Goal: Task Accomplishment & Management: Manage account settings

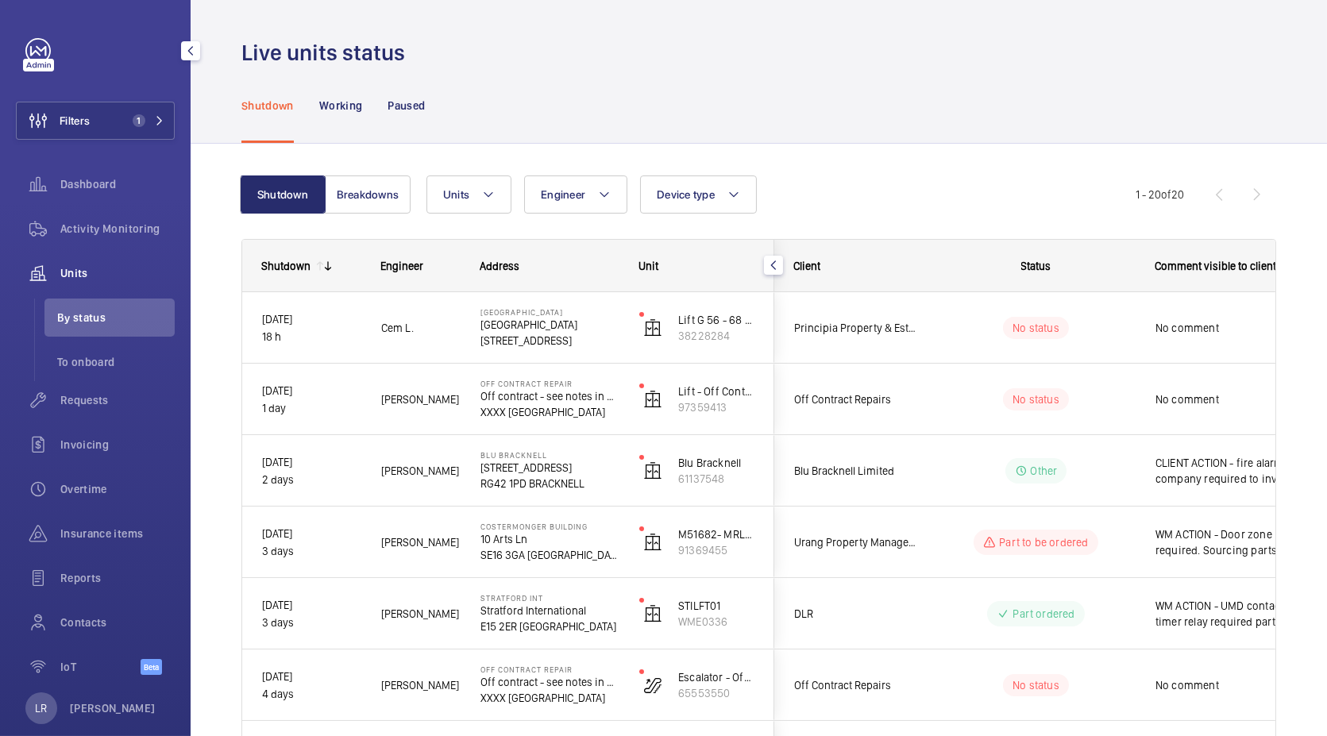
scroll to position [163, 0]
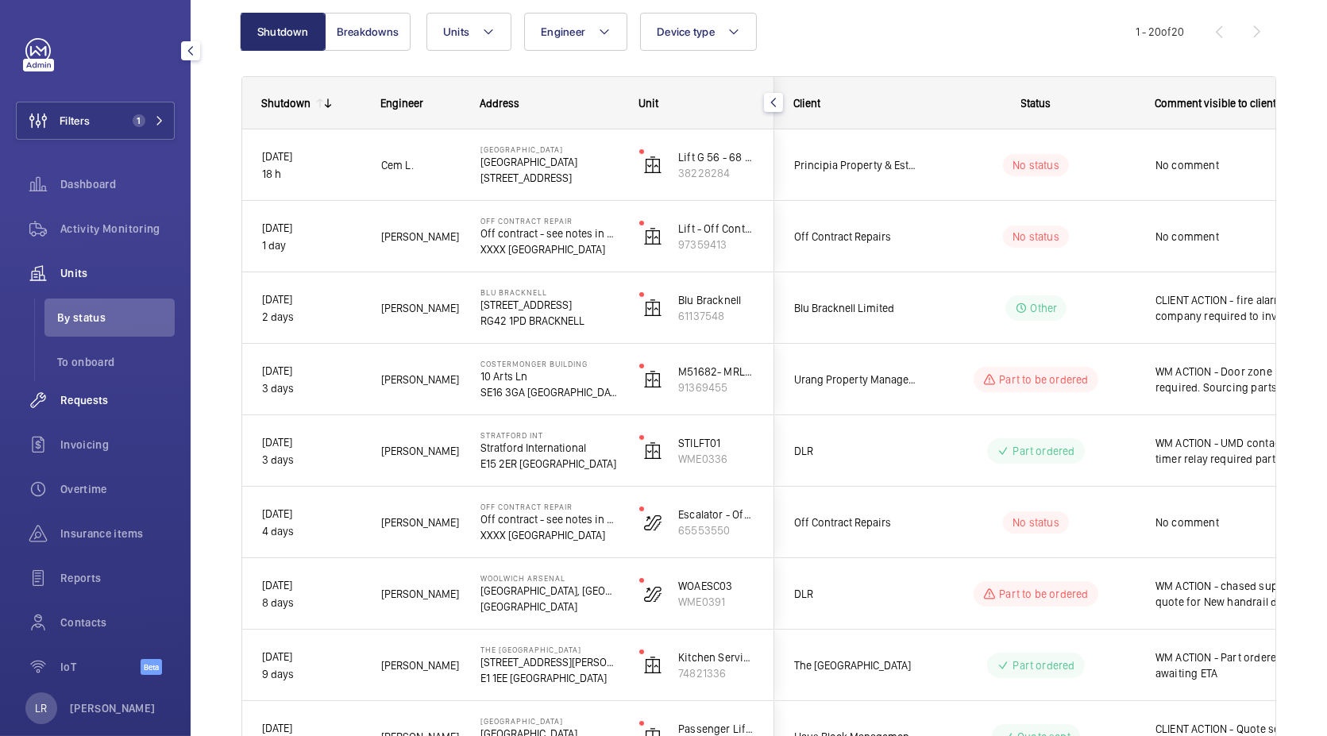
click at [105, 404] on span "Requests" at bounding box center [117, 400] width 114 height 16
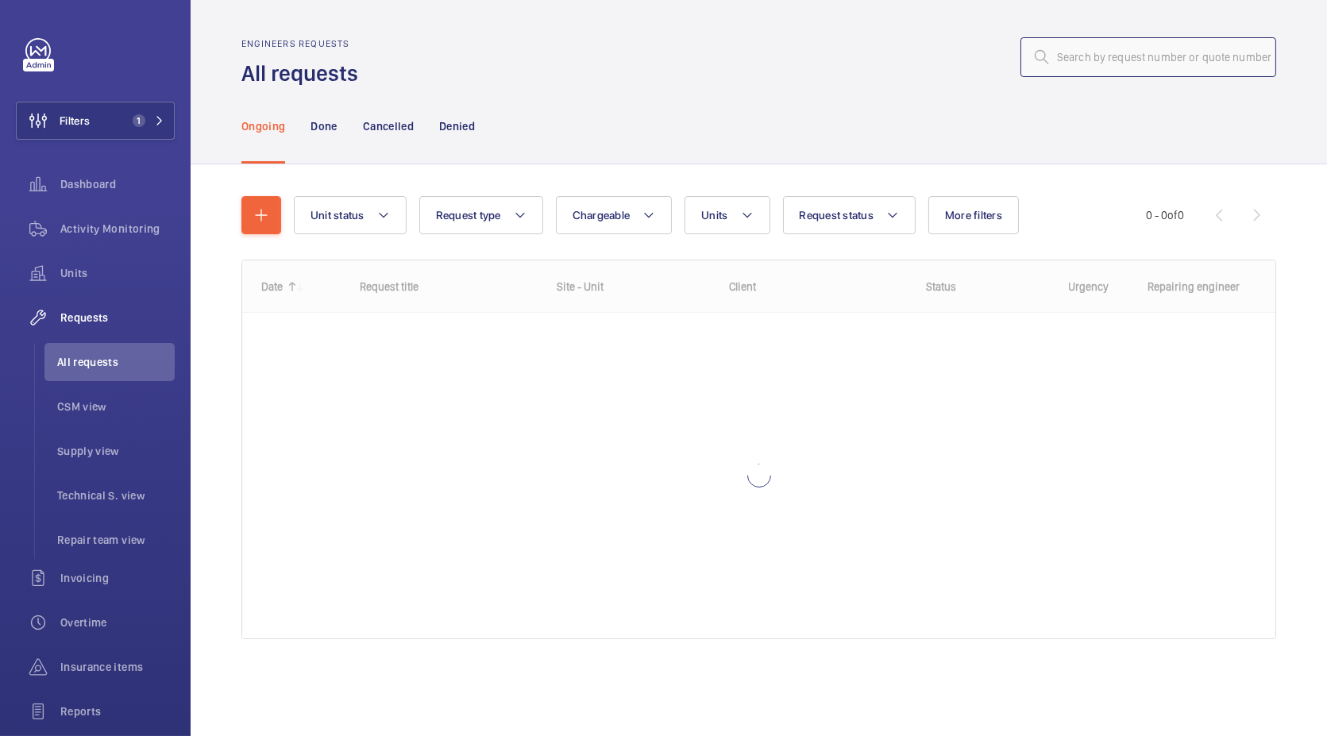
click at [1100, 44] on input "text" at bounding box center [1148, 57] width 256 height 40
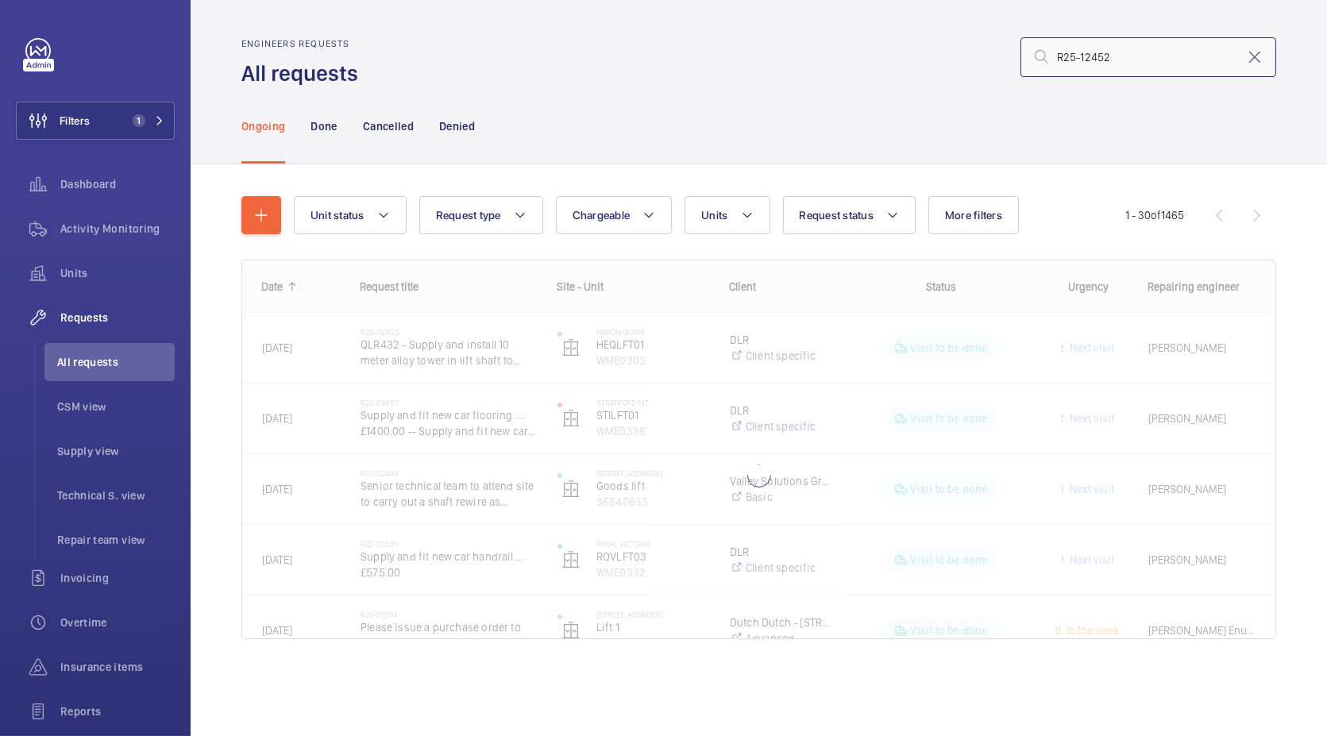
type input "R25-12452"
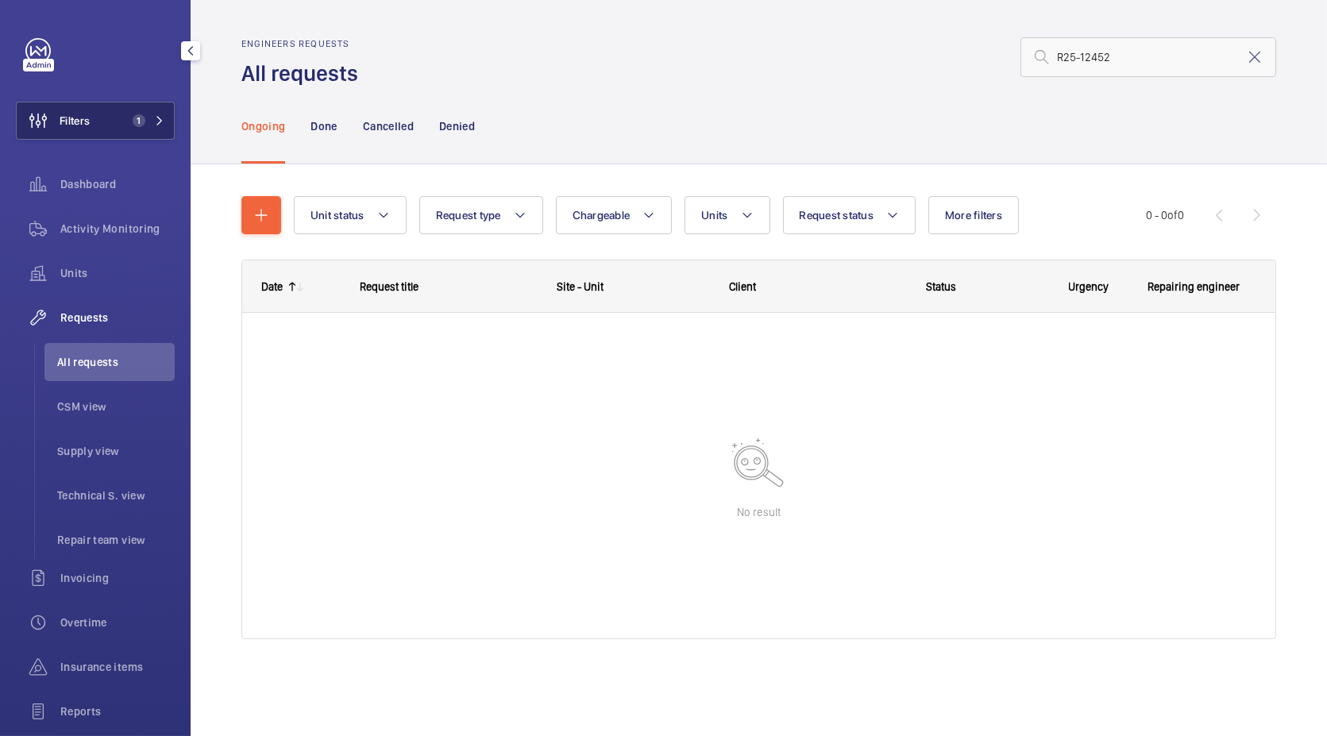
click at [118, 128] on button "Filters 1" at bounding box center [95, 121] width 159 height 38
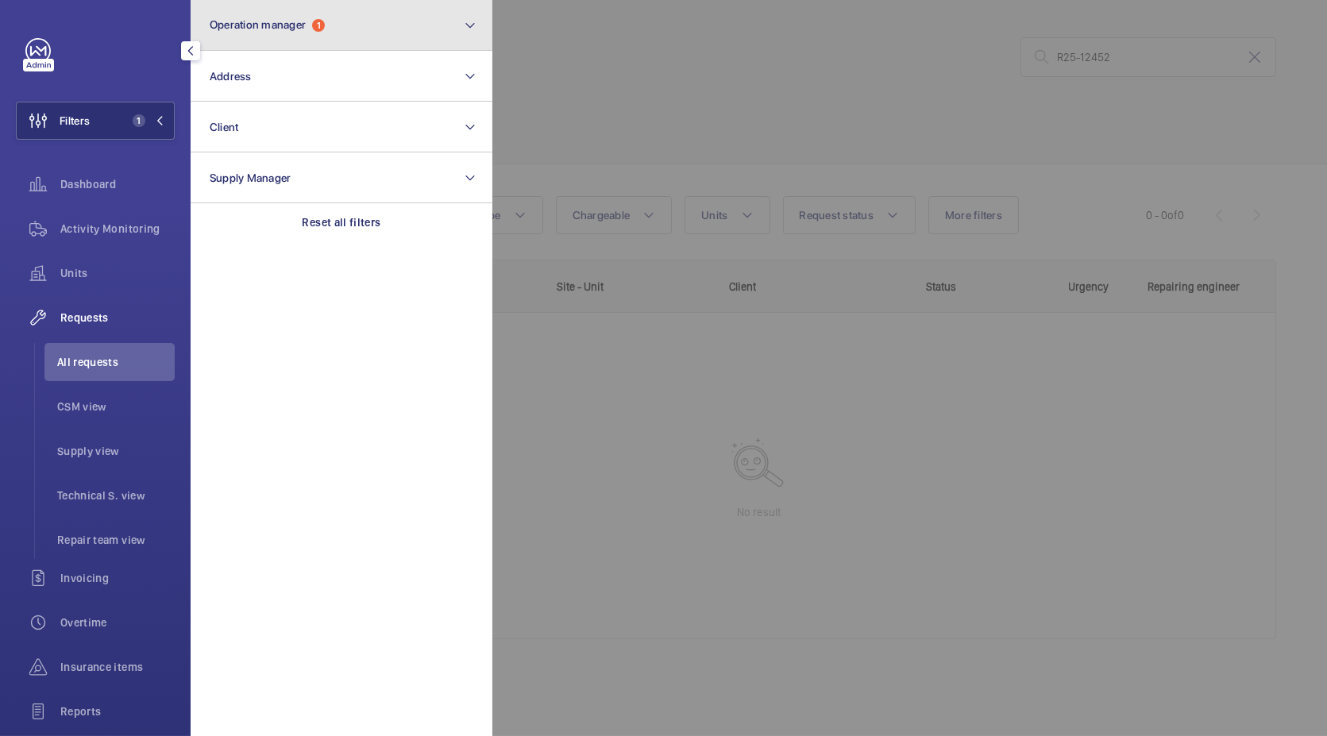
click at [323, 33] on button "Operation manager 1" at bounding box center [342, 25] width 302 height 51
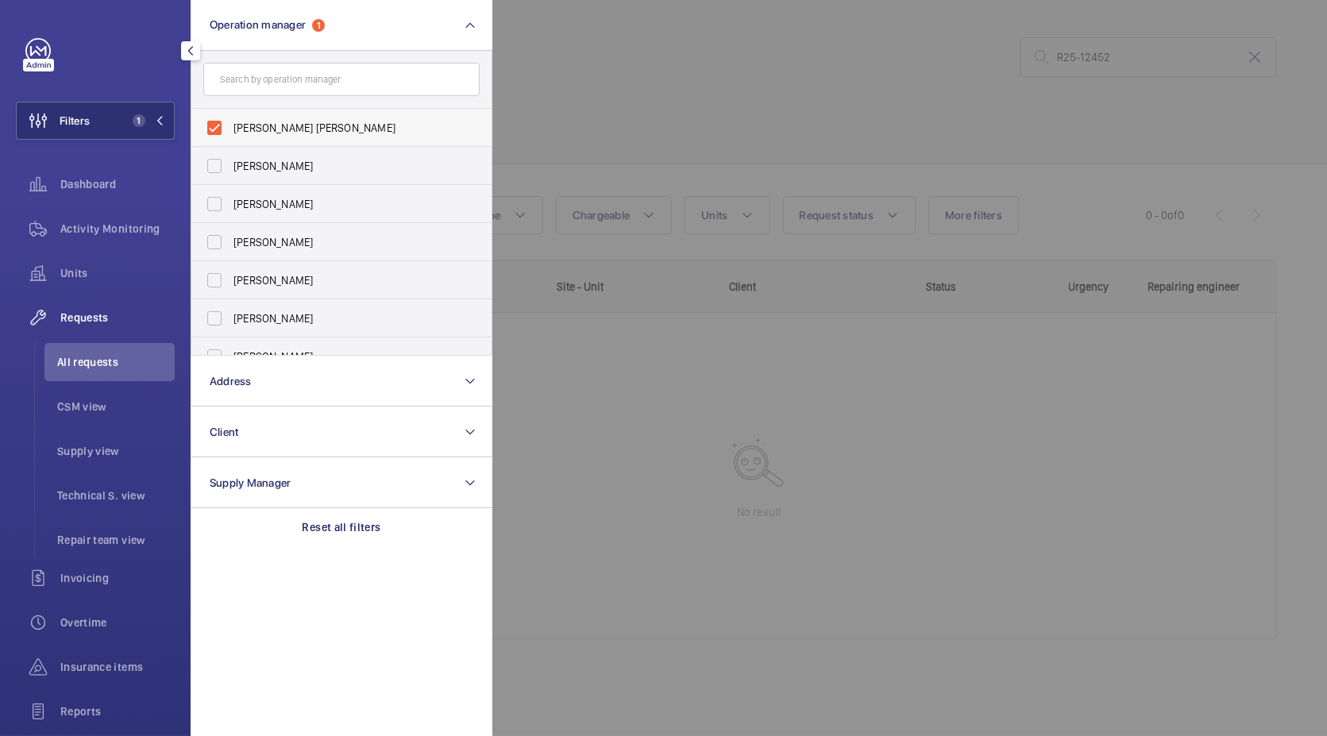
click at [313, 132] on span "[PERSON_NAME] [PERSON_NAME]" at bounding box center [342, 128] width 218 height 16
click at [230, 132] on input "[PERSON_NAME] [PERSON_NAME]" at bounding box center [215, 128] width 32 height 32
checkbox input "false"
click at [715, 152] on div at bounding box center [1155, 368] width 1327 height 736
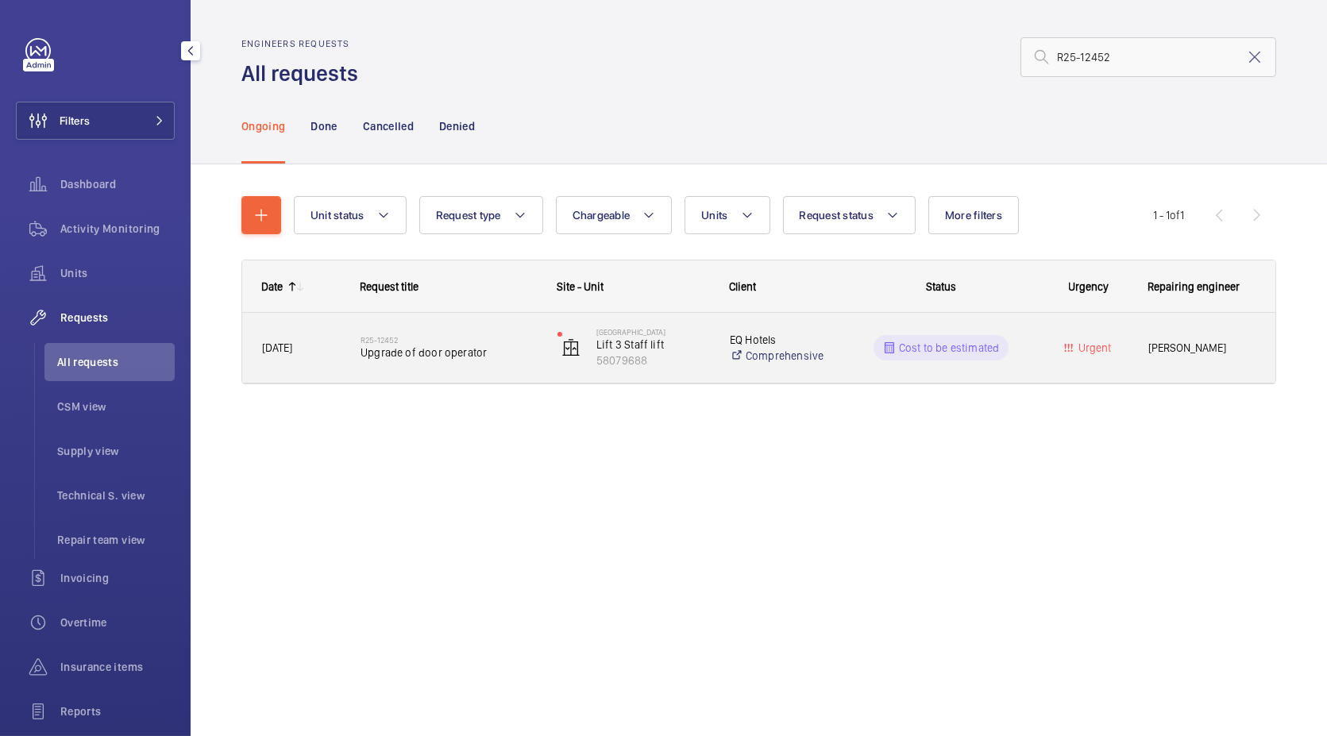
click at [515, 338] on h2 "R25-12452" at bounding box center [448, 340] width 176 height 10
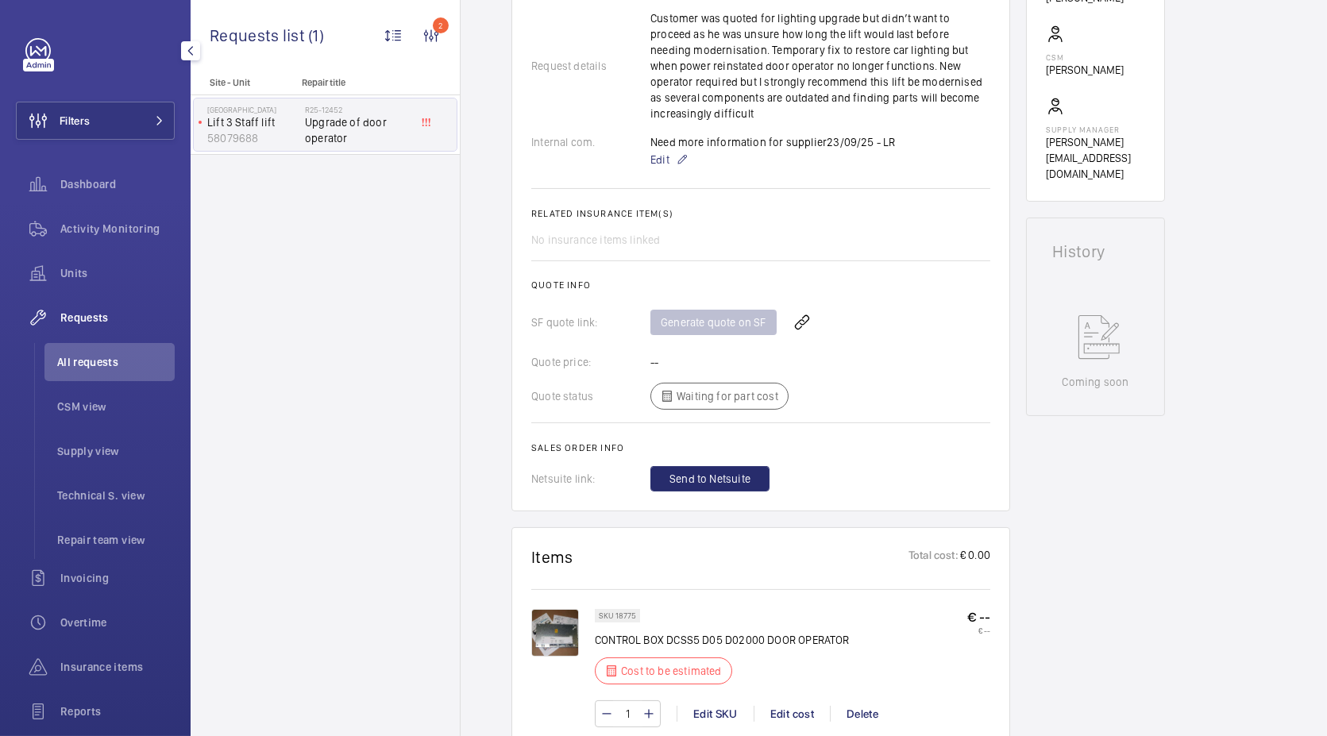
scroll to position [705, 0]
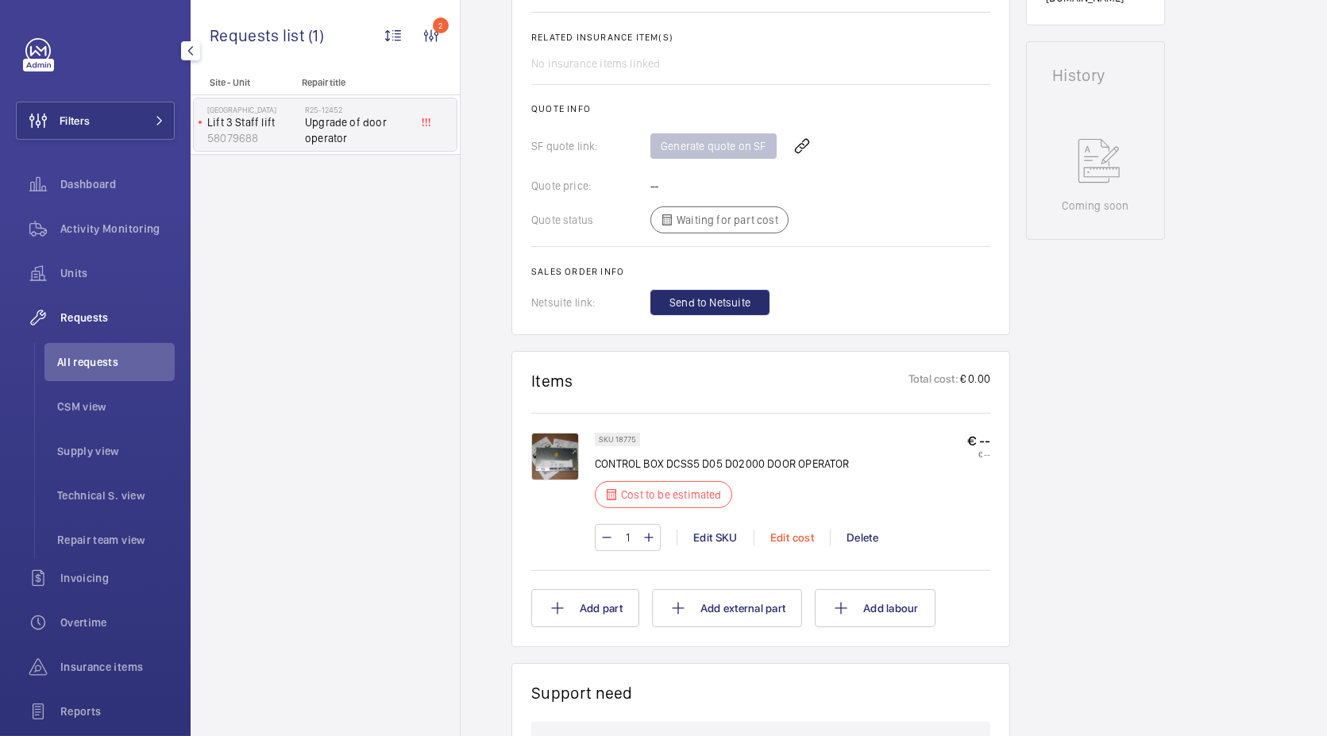
click at [810, 535] on div "Edit cost" at bounding box center [792, 538] width 76 height 16
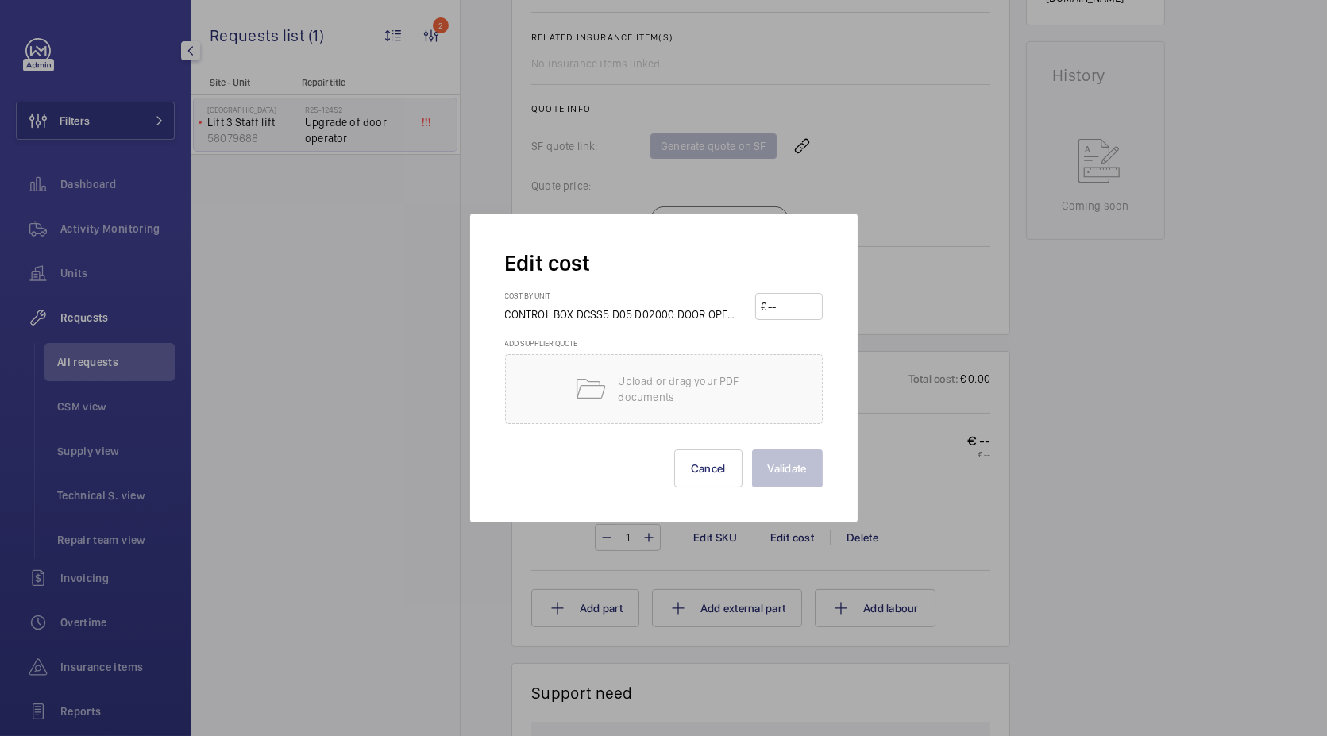
click at [804, 305] on input "number" at bounding box center [791, 306] width 50 height 25
type input "1"
click at [788, 309] on input "1" at bounding box center [791, 306] width 50 height 25
paste input "1509.35"
type input "1509.35"
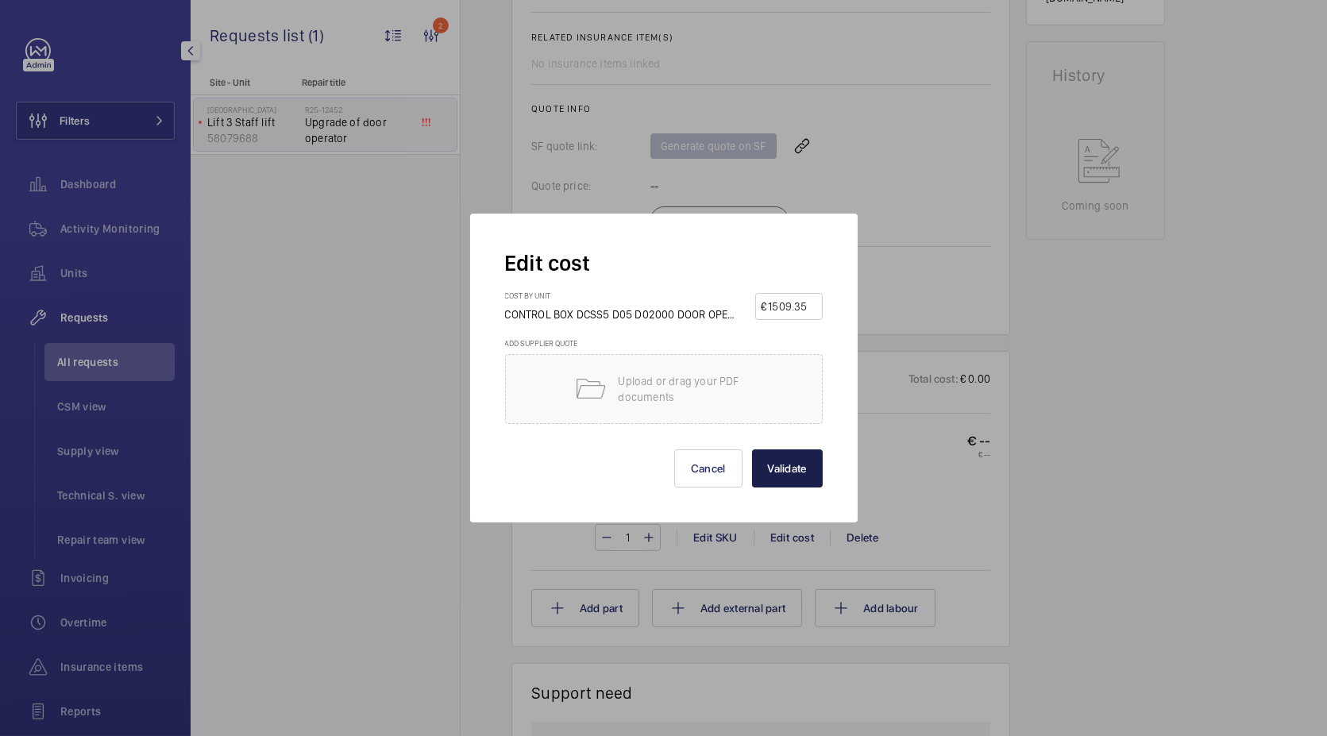
click at [777, 468] on button "Validate" at bounding box center [787, 468] width 71 height 38
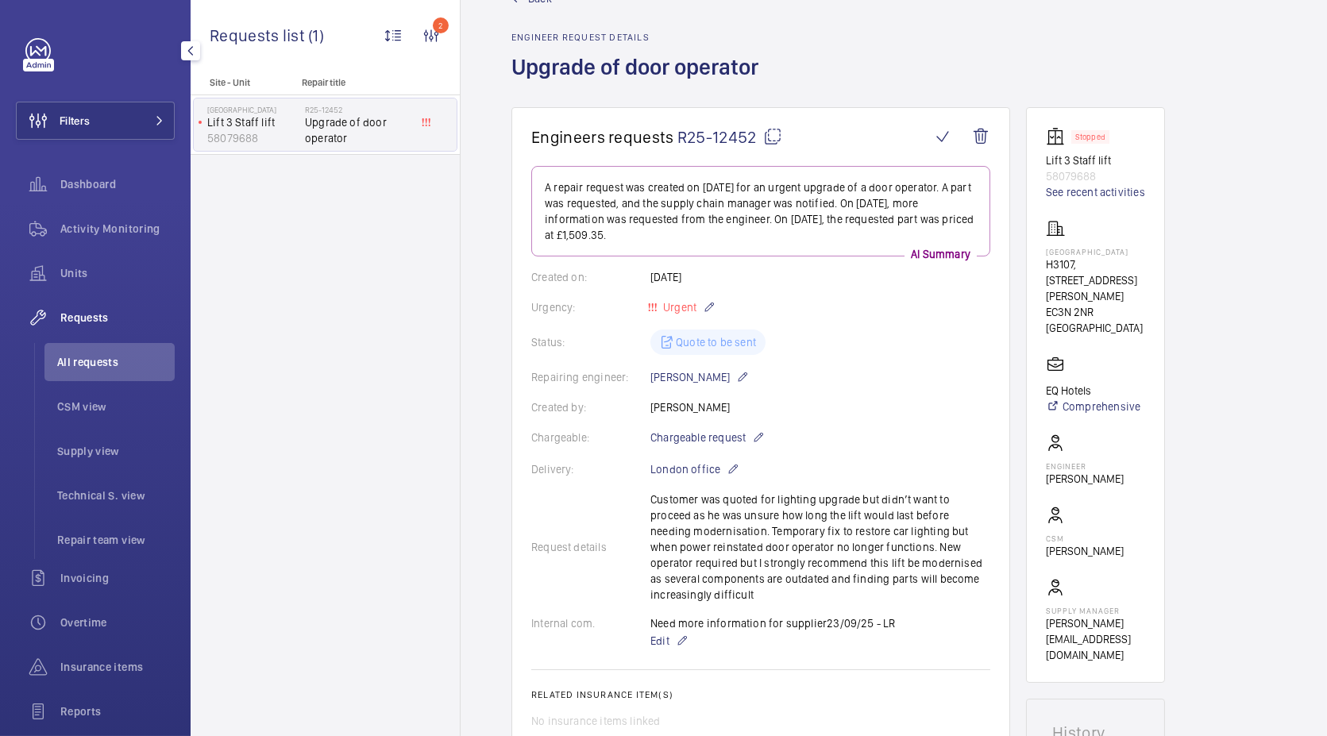
scroll to position [0, 0]
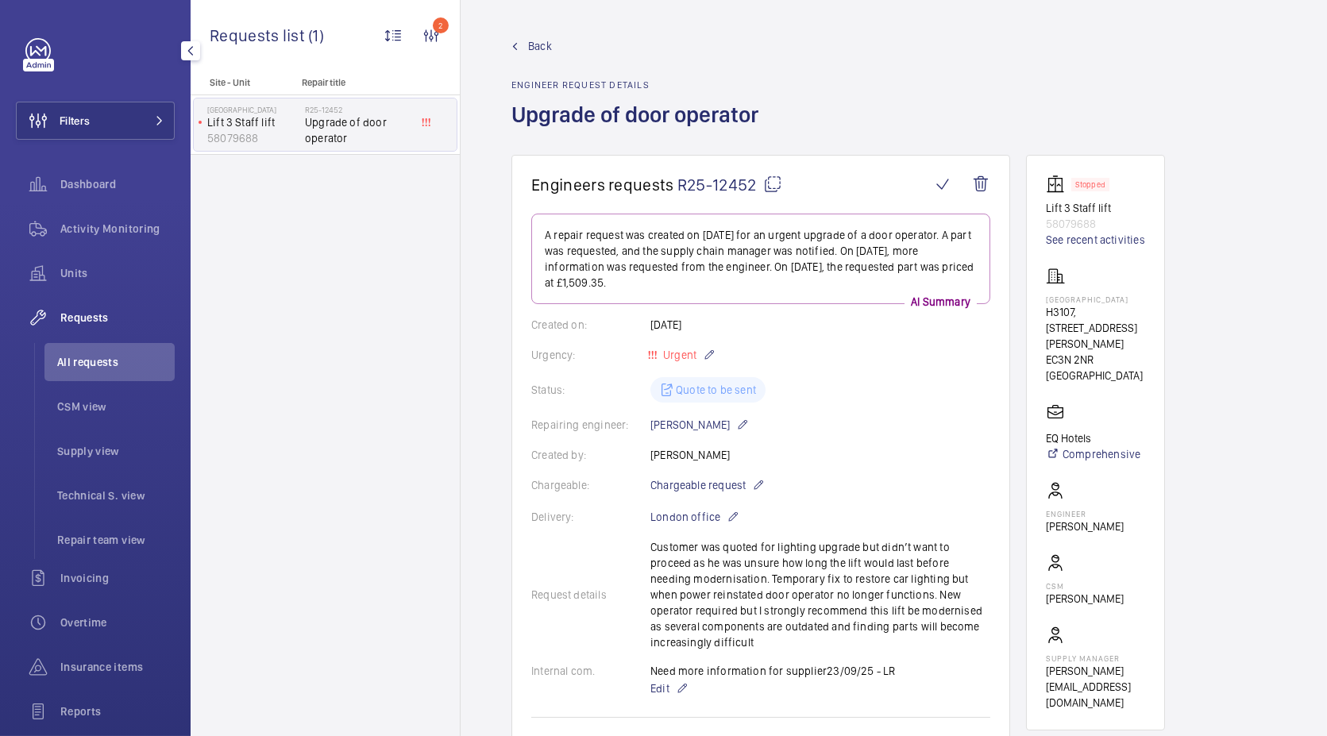
click at [538, 46] on span "Back" at bounding box center [540, 46] width 24 height 16
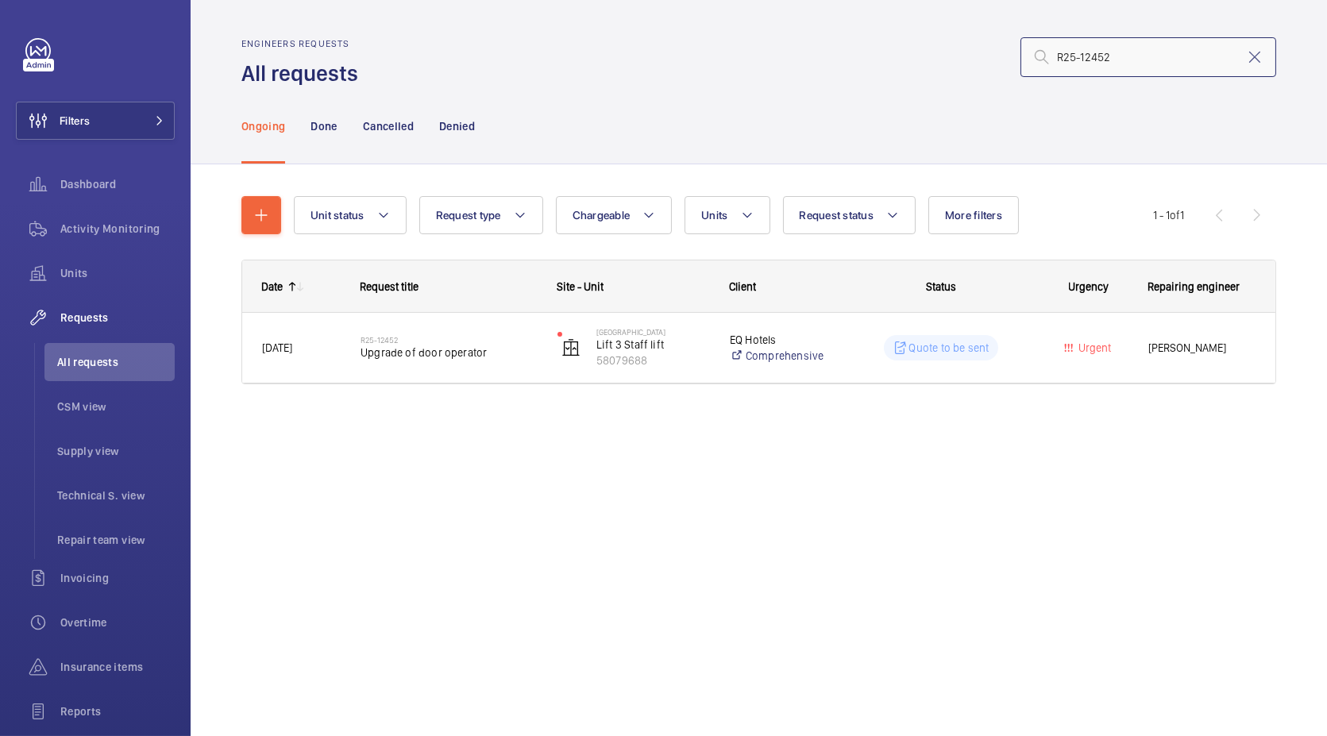
drag, startPoint x: 1172, startPoint y: 65, endPoint x: 925, endPoint y: 66, distance: 246.9
click at [925, 66] on div "R25-12452" at bounding box center [822, 57] width 908 height 38
paste input "759"
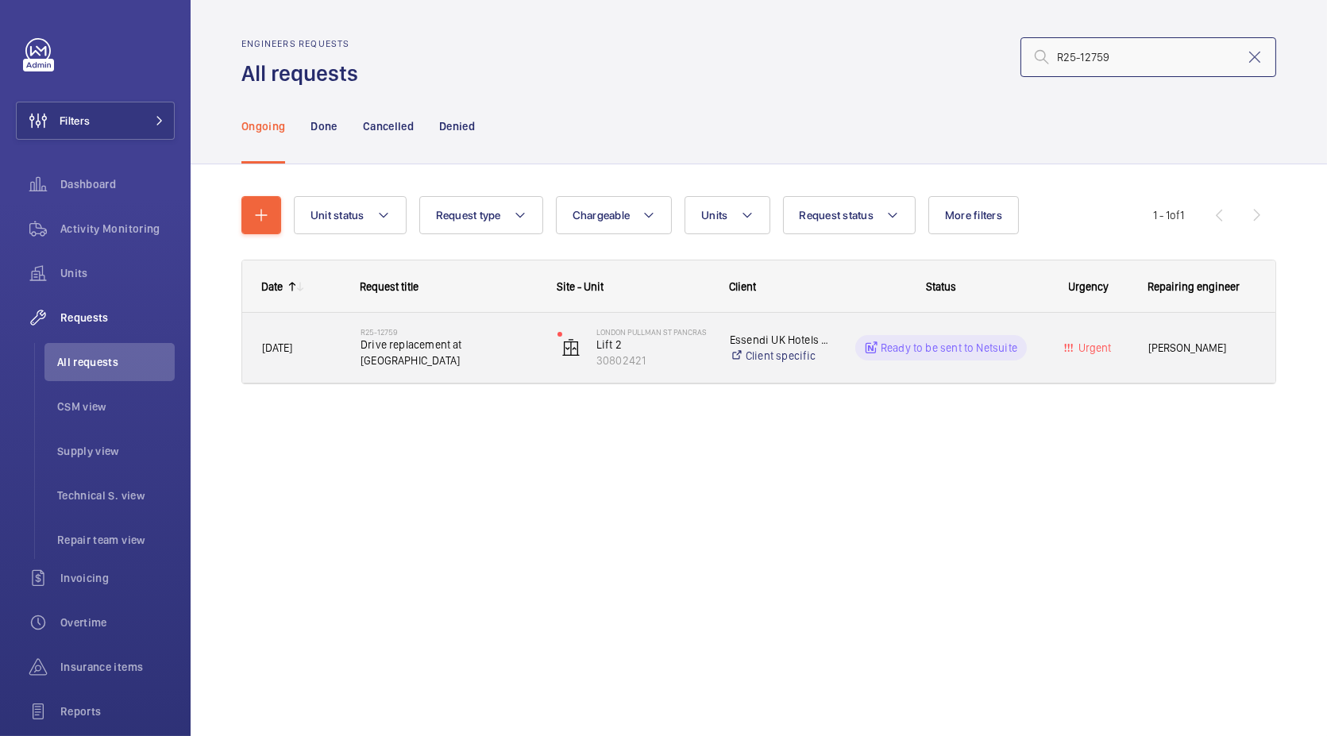
type input "R25-12759"
click at [476, 337] on h2 "R25-12759" at bounding box center [448, 332] width 176 height 10
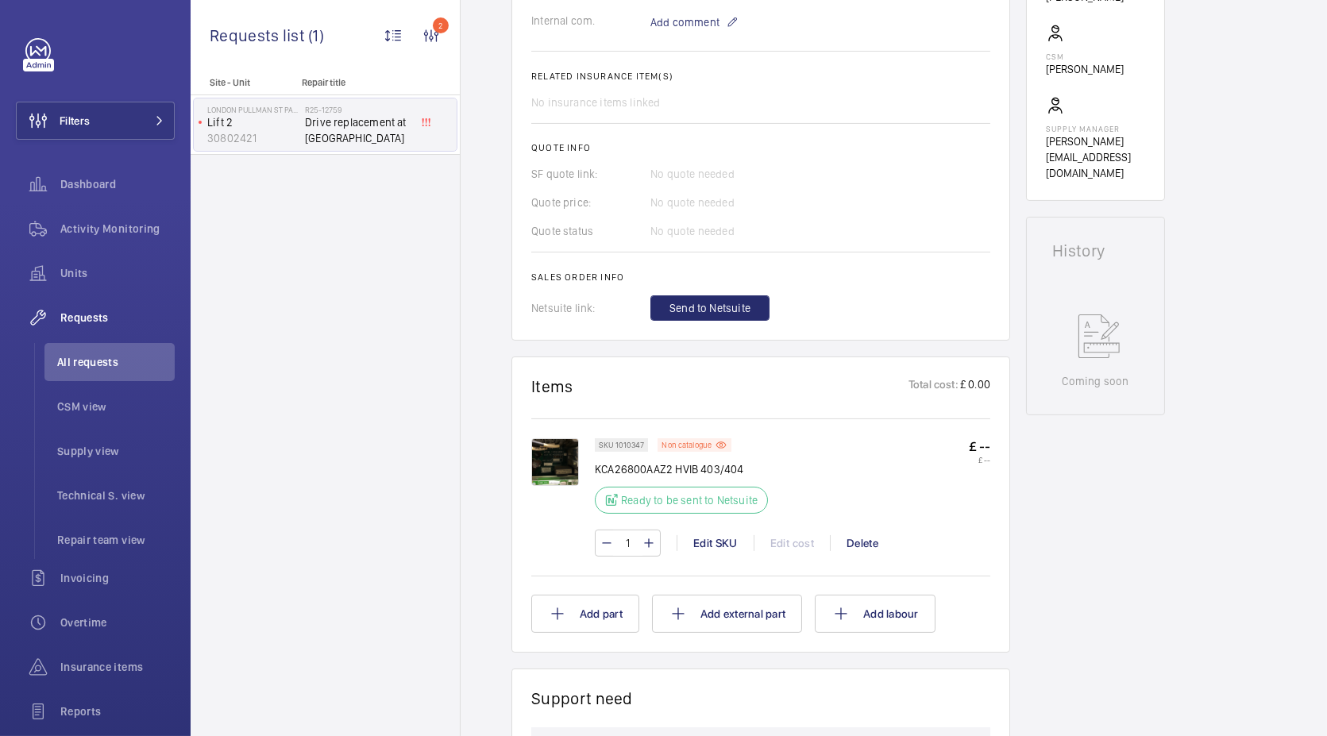
scroll to position [617, 0]
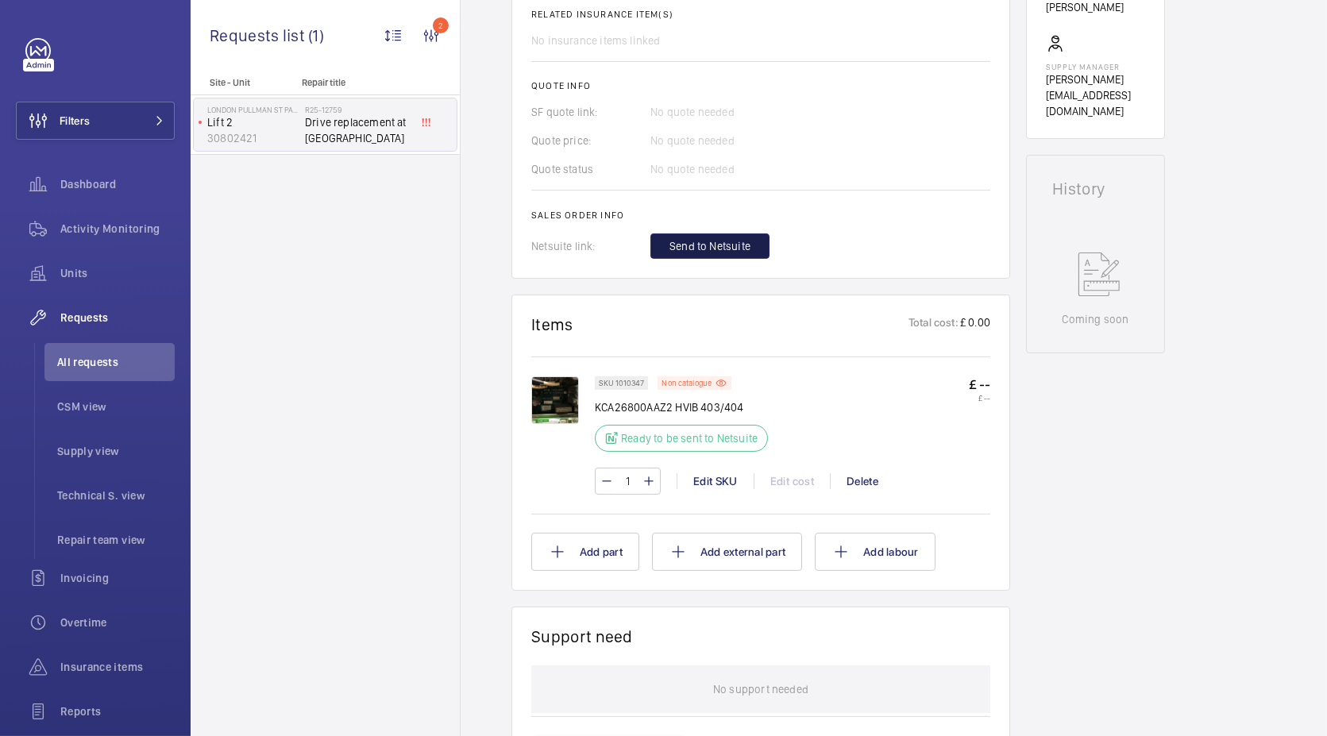
click at [725, 248] on span "Send to Netsuite" at bounding box center [709, 246] width 81 height 16
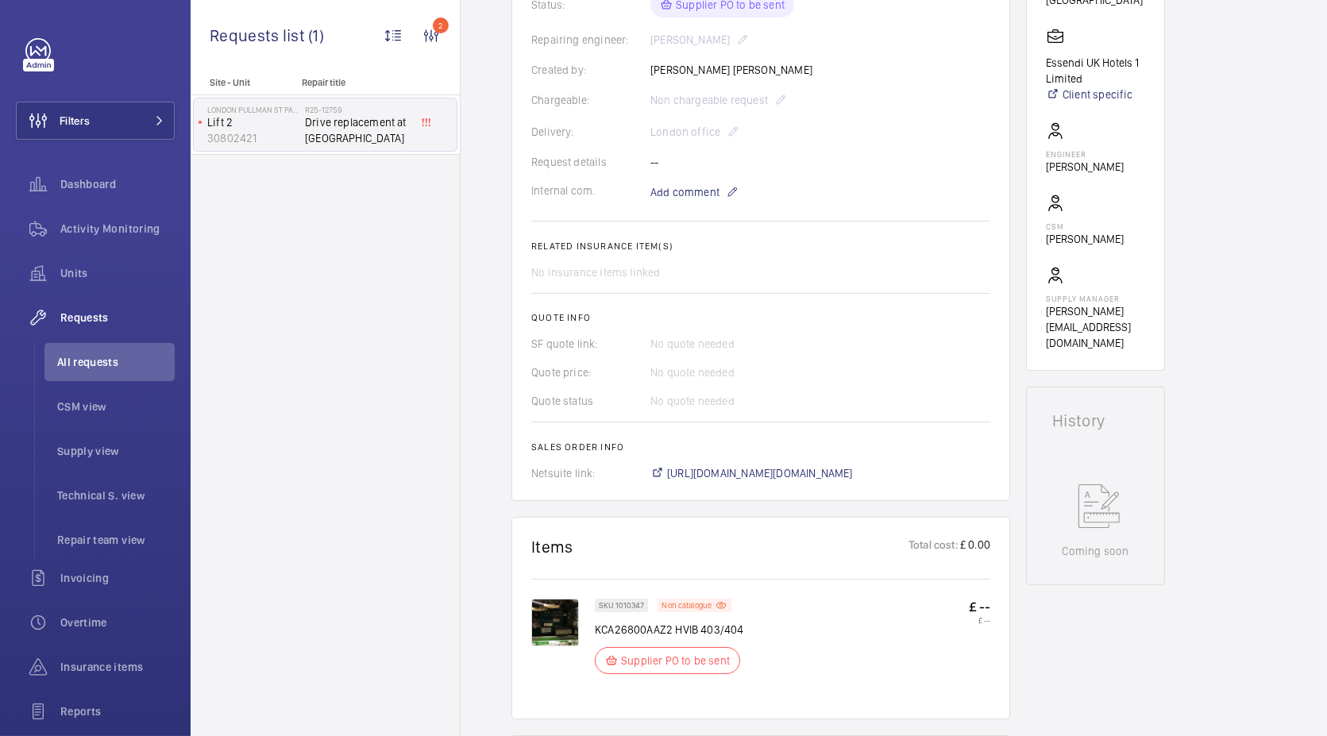
scroll to position [529, 0]
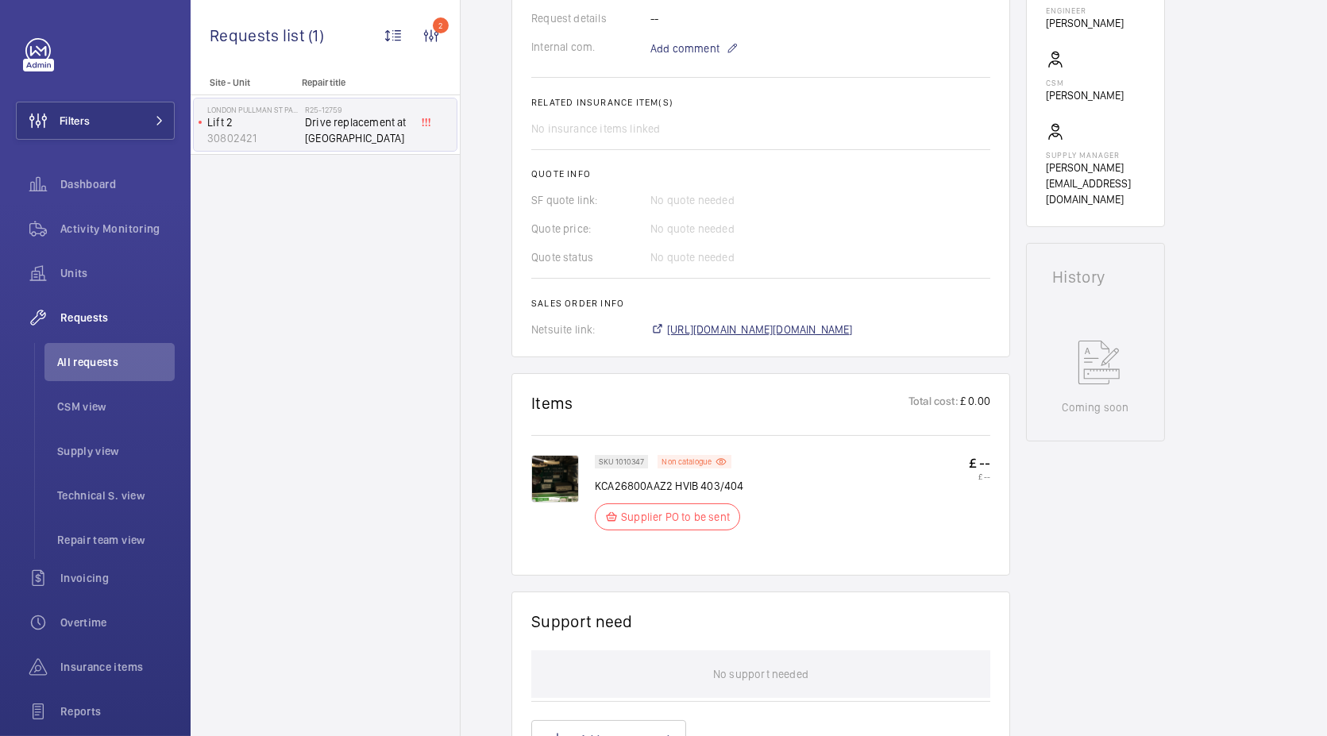
click at [807, 332] on span "[URL][DOMAIN_NAME][DOMAIN_NAME]" at bounding box center [760, 330] width 186 height 16
click at [805, 327] on span "[URL][DOMAIN_NAME][DOMAIN_NAME]" at bounding box center [760, 330] width 186 height 16
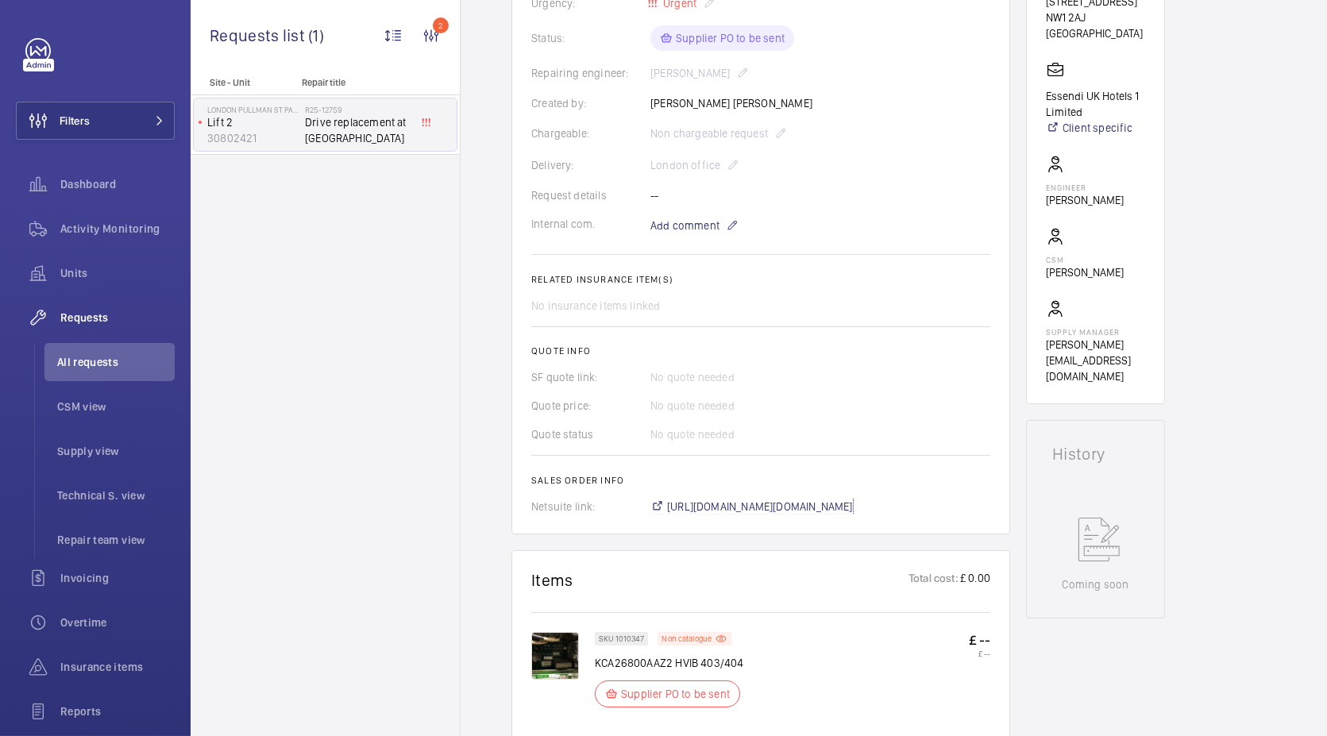
scroll to position [353, 0]
click at [732, 232] on mat-icon at bounding box center [732, 224] width 13 height 19
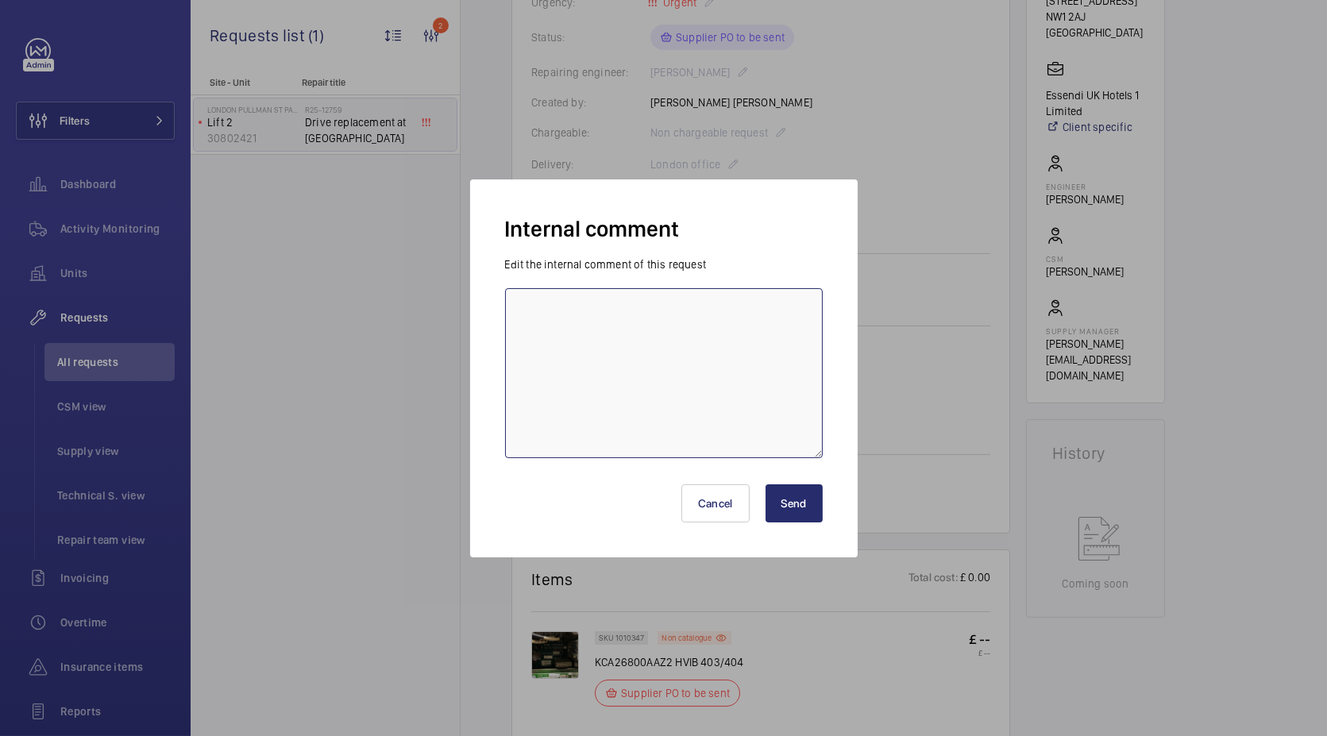
click at [765, 339] on textarea at bounding box center [664, 373] width 318 height 170
click at [796, 360] on textarea "Not ordered yet - LR Need a quote from LCL" at bounding box center [664, 373] width 318 height 170
type textarea "Not ordered yet - LR Need a quote from LCL"
click at [796, 534] on div "Cancel Send" at bounding box center [664, 497] width 318 height 76
click at [810, 495] on button "Send" at bounding box center [793, 503] width 57 height 38
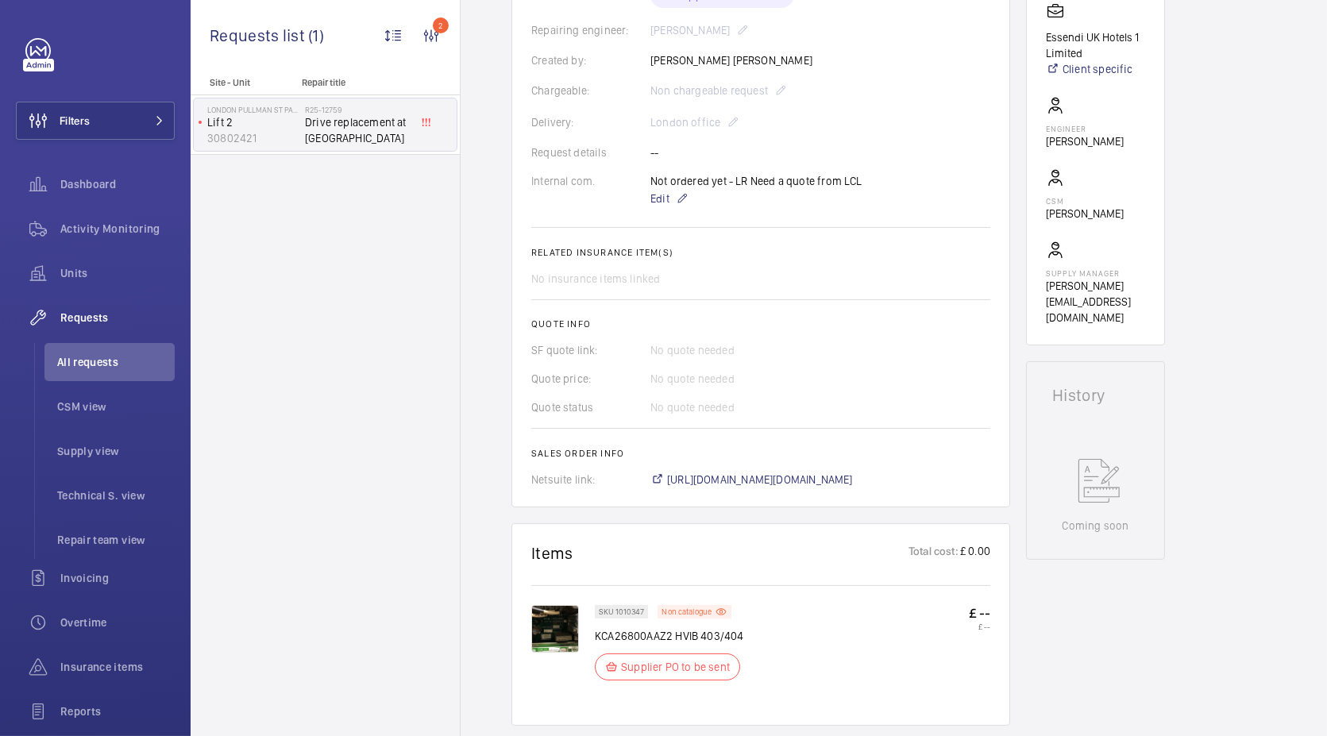
scroll to position [529, 0]
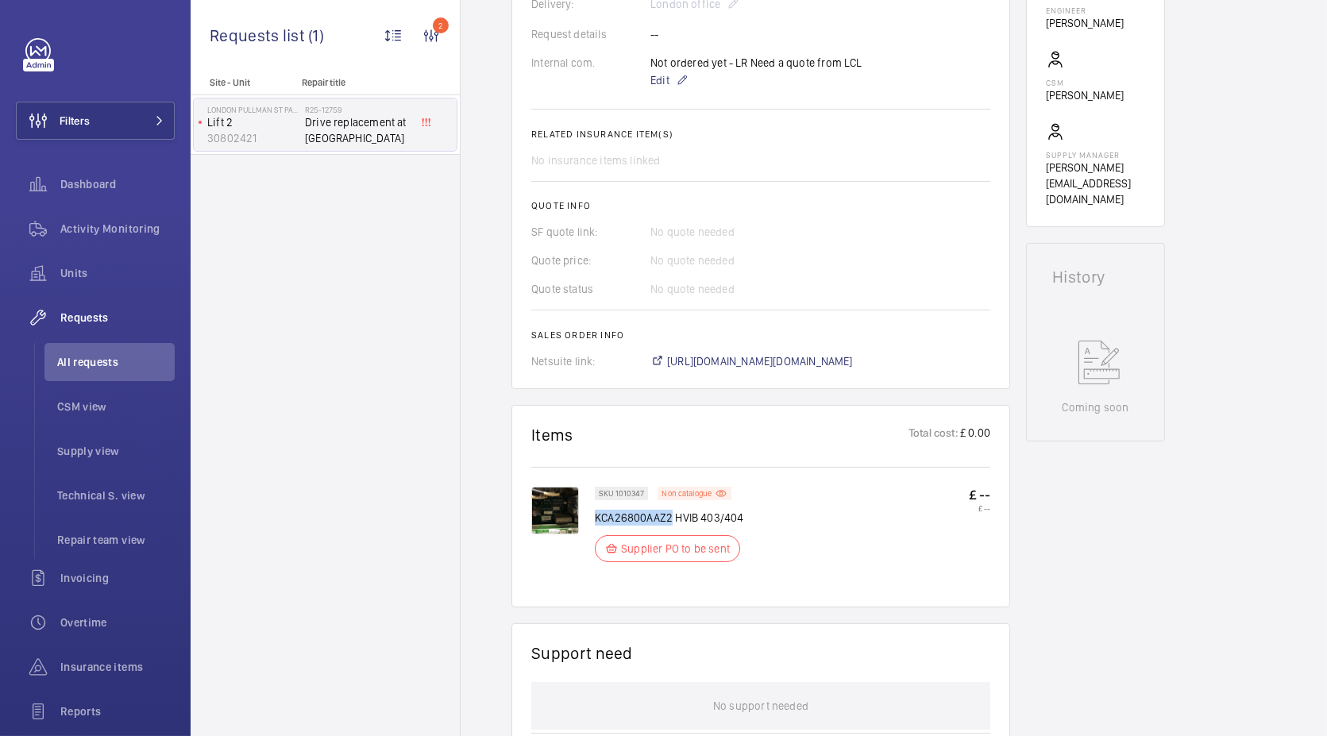
drag, startPoint x: 671, startPoint y: 517, endPoint x: 596, endPoint y: 513, distance: 74.7
click at [596, 513] on p "KCA26800AAZ2 HVIB 403/404" at bounding box center [672, 518] width 155 height 16
copy p "KCA26800AAZ2"
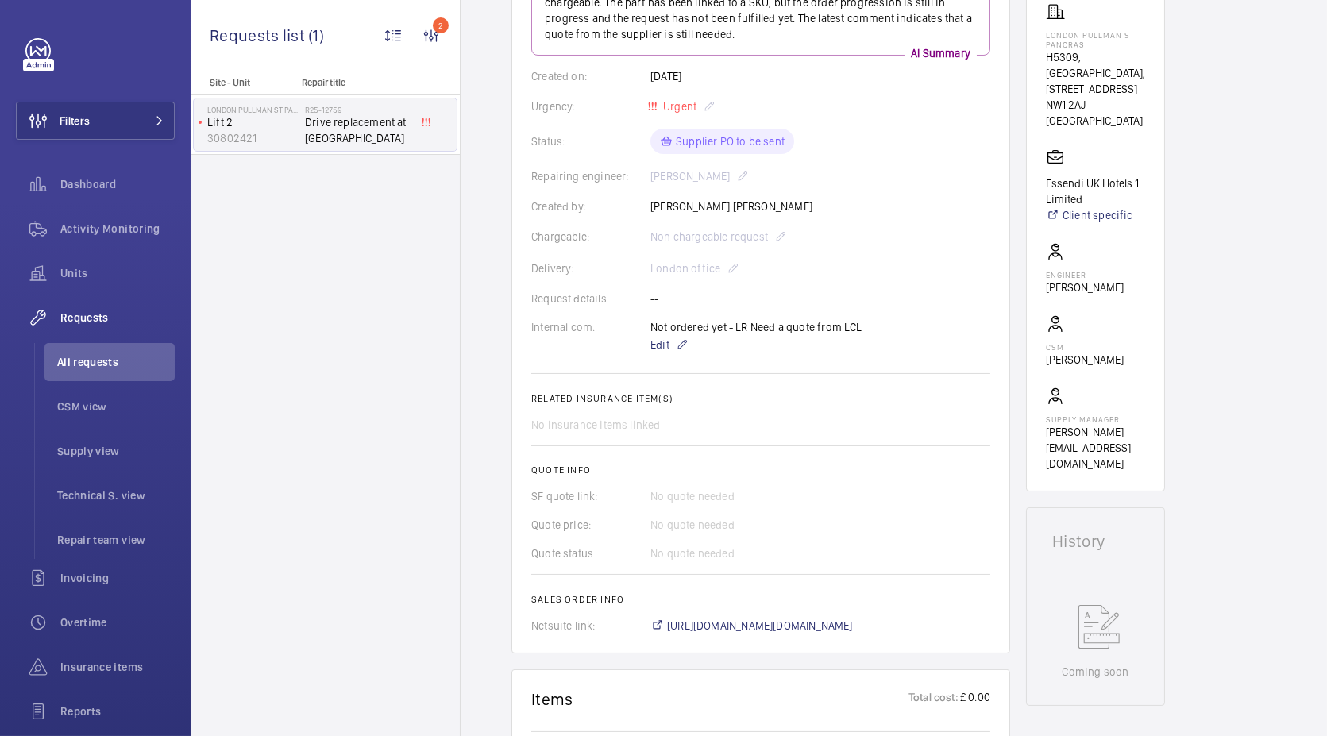
scroll to position [176, 0]
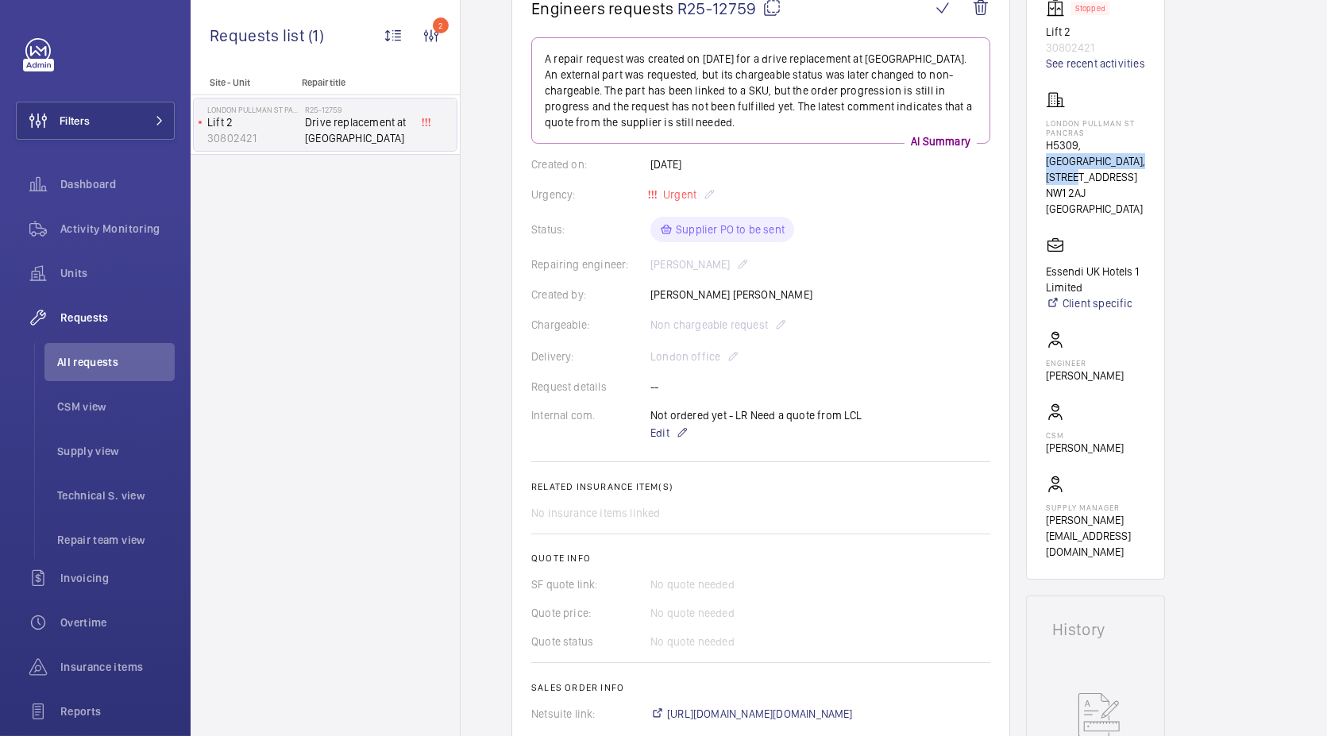
drag, startPoint x: 1089, startPoint y: 175, endPoint x: 1084, endPoint y: 145, distance: 30.7
click at [1084, 145] on p "H5309, [GEOGRAPHIC_DATA], [STREET_ADDRESS]" at bounding box center [1095, 161] width 99 height 48
copy p "LONDON PULLMAN ST PANCRAS"
click at [1033, 310] on wm-front-card "Stopped Lift 2 30802421 See recent activities [GEOGRAPHIC_DATA][STREET_ADDRESS]…" at bounding box center [1095, 279] width 139 height 601
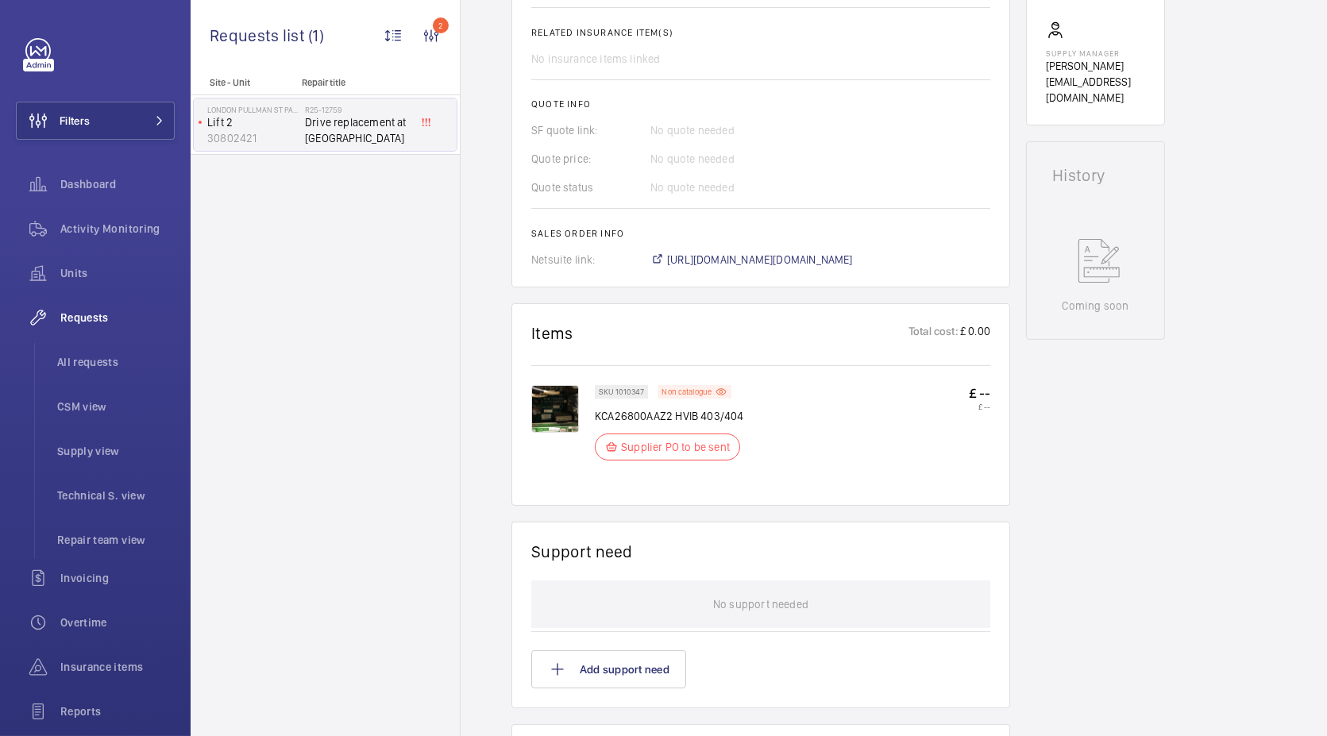
scroll to position [705, 0]
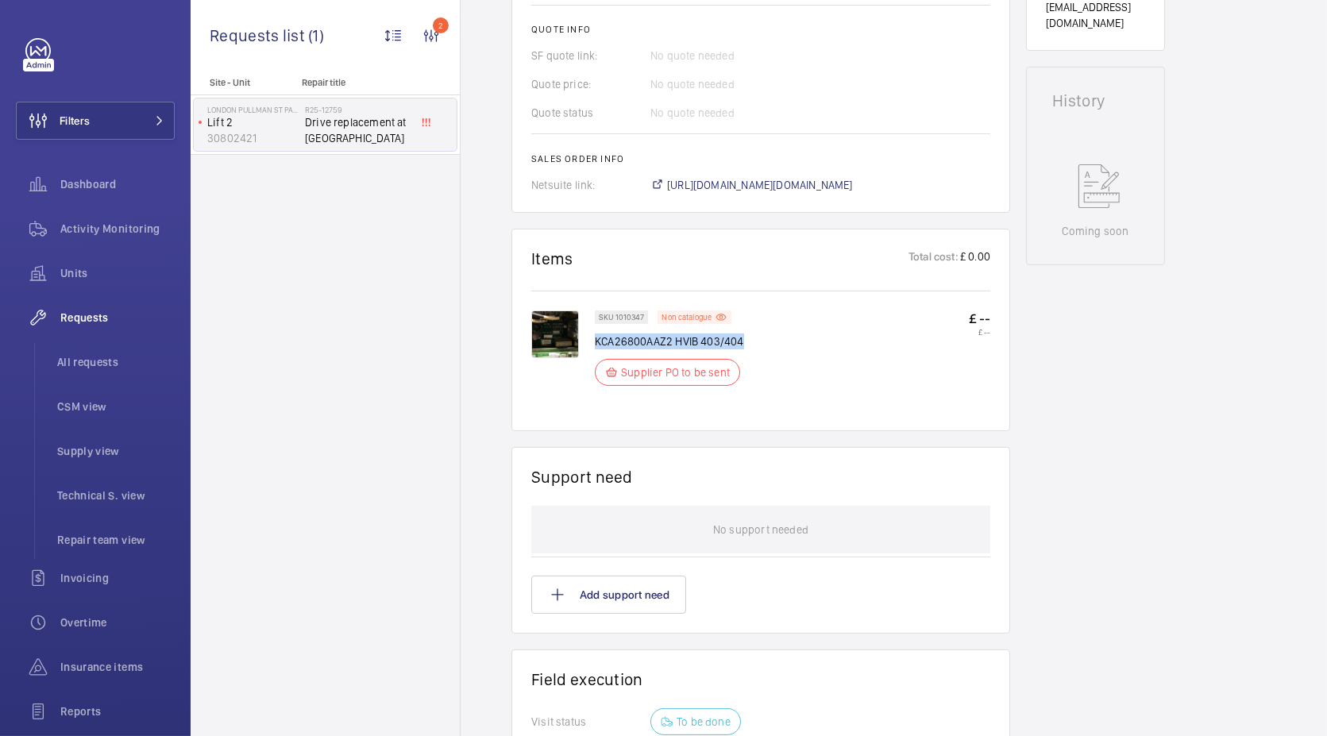
drag, startPoint x: 753, startPoint y: 333, endPoint x: 594, endPoint y: 341, distance: 159.0
click at [595, 341] on div "SKU 1010347 Non catalogue KCA26800AAZ2 HVIB 403/404 Supplier PO to be sent £ --…" at bounding box center [792, 352] width 395 height 85
copy p "KCA26800AAZ2 HVIB 403/404"
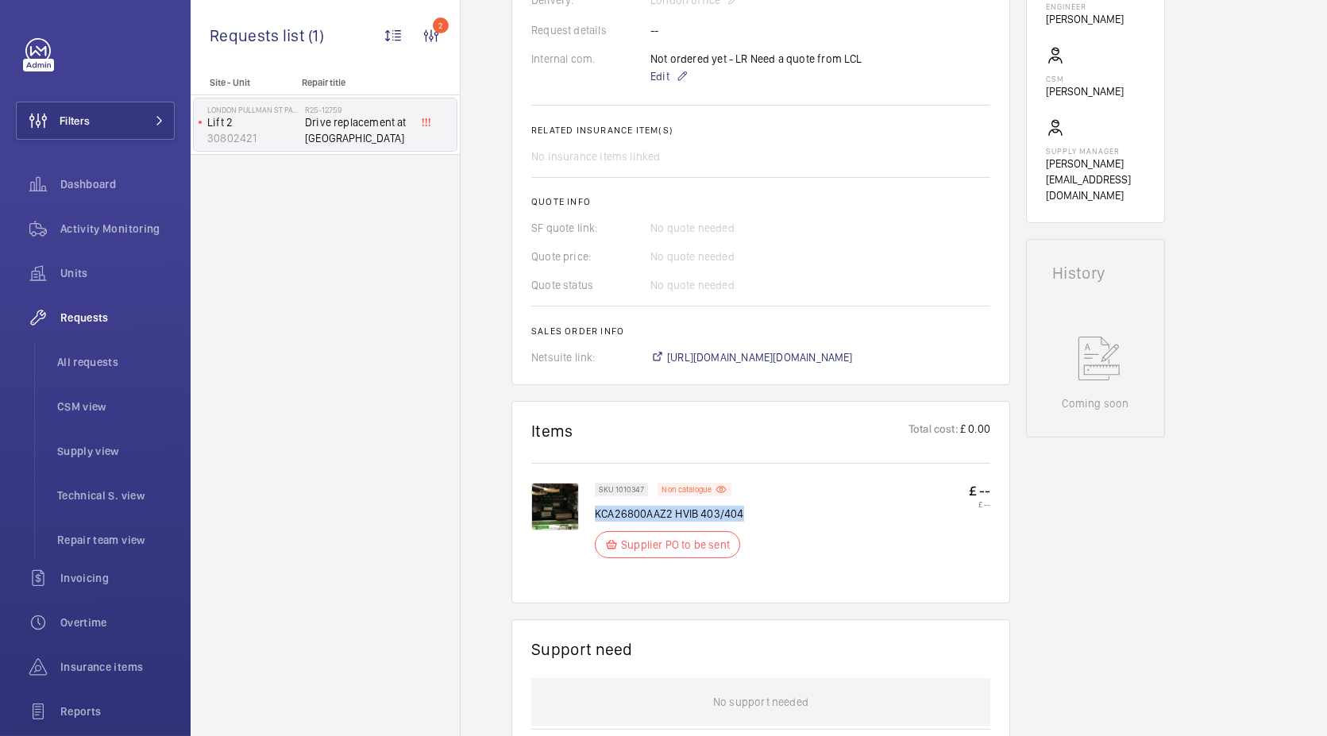
scroll to position [529, 0]
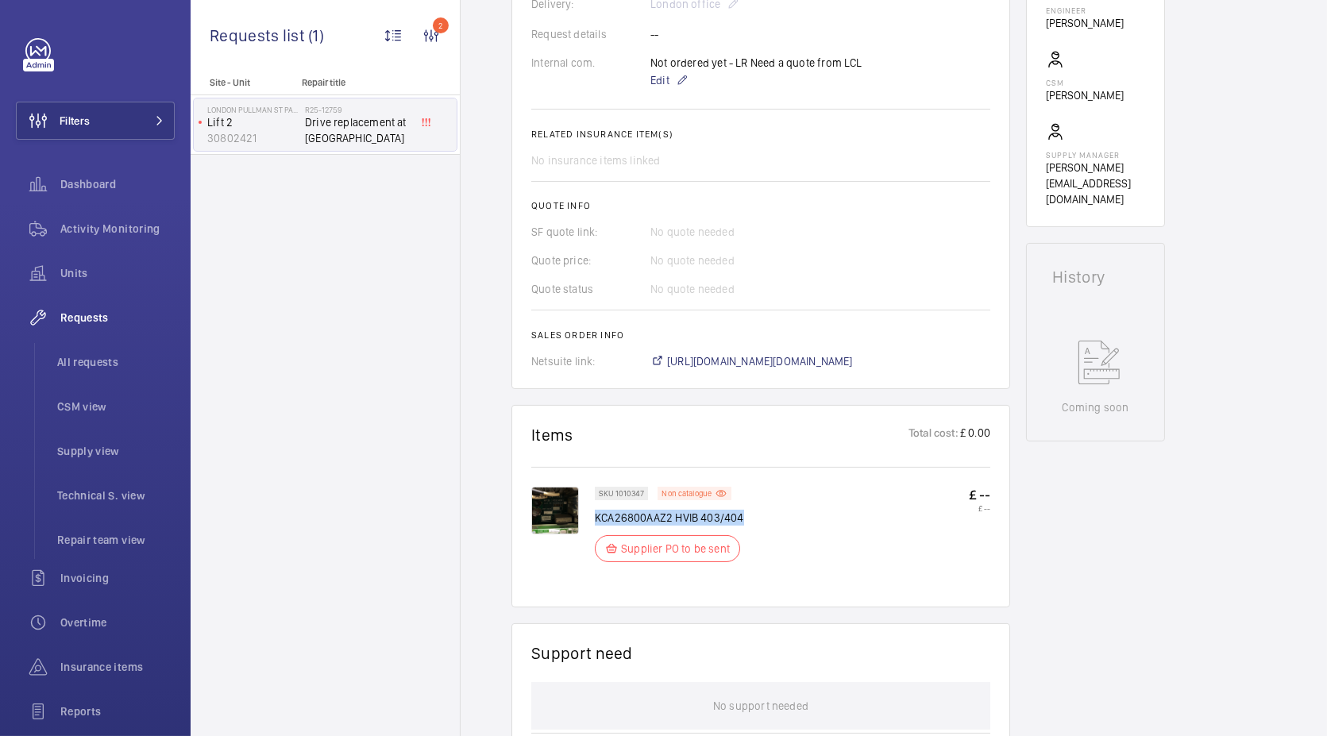
click at [572, 512] on img at bounding box center [555, 511] width 48 height 48
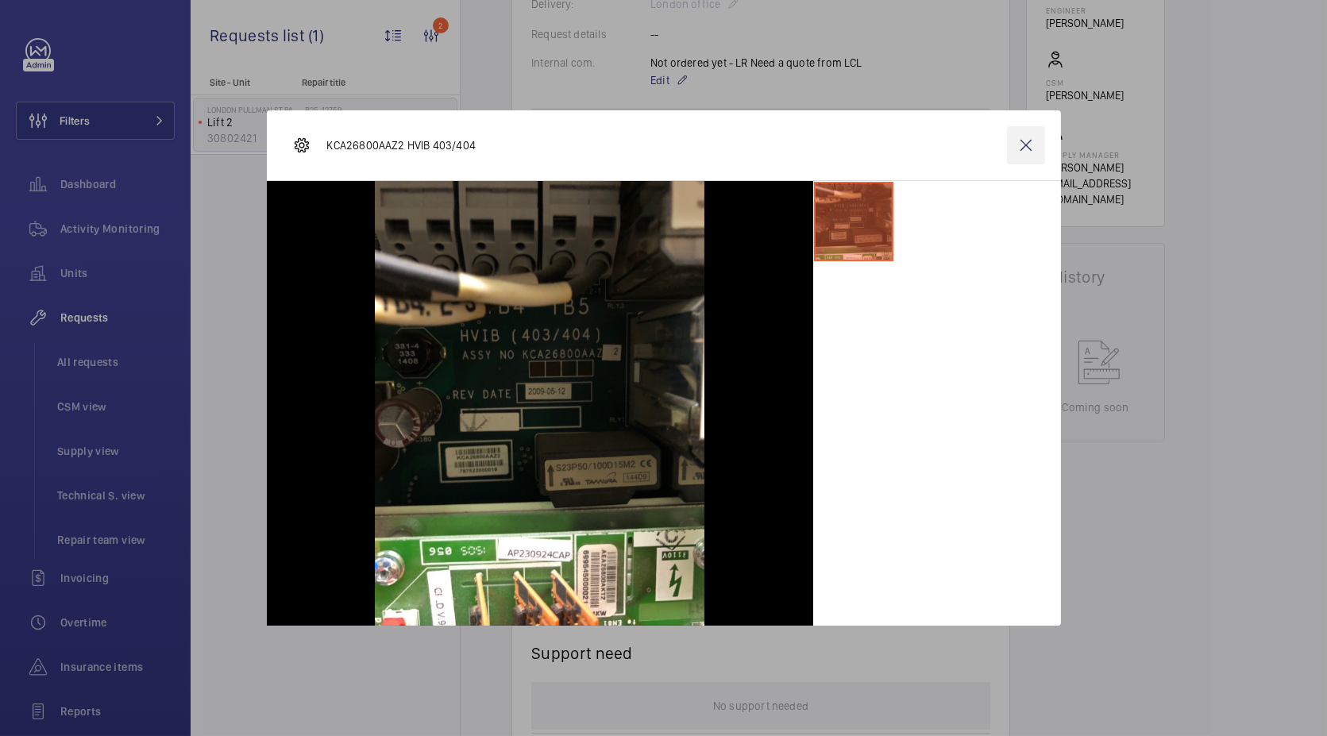
click at [1032, 143] on wm-front-icon-button at bounding box center [1026, 145] width 38 height 38
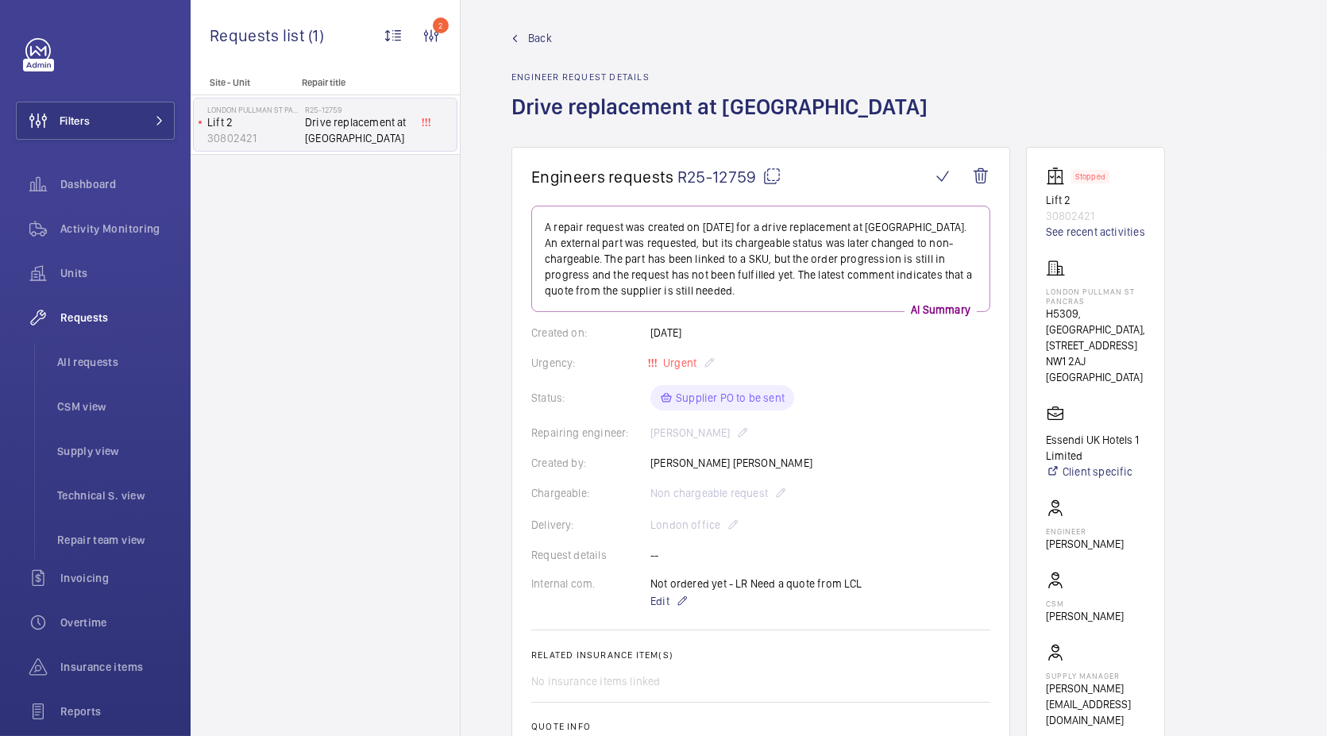
scroll to position [0, 0]
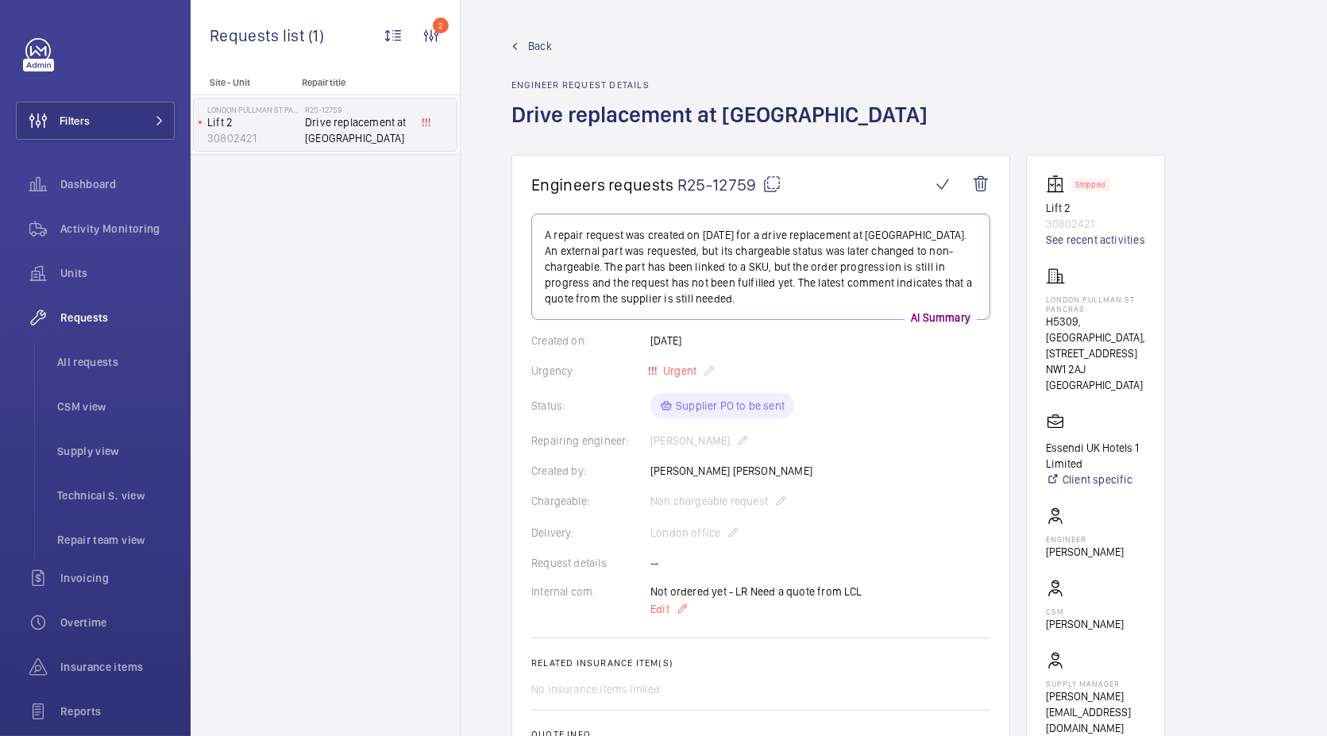
click at [676, 608] on mat-icon at bounding box center [682, 608] width 13 height 19
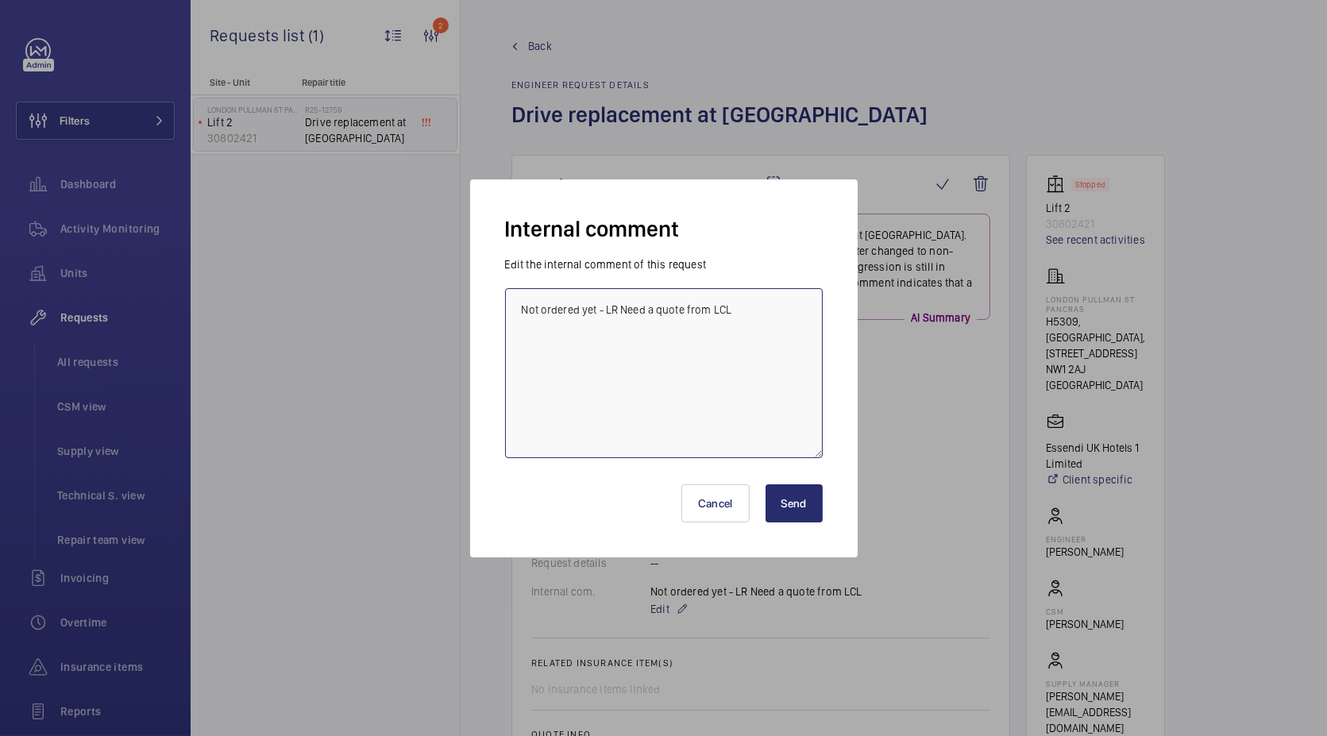
drag, startPoint x: 650, startPoint y: 364, endPoint x: 534, endPoint y: 339, distance: 118.7
click at [534, 339] on textarea "Not ordered yet - LR Need a quote from LCL" at bounding box center [664, 373] width 318 height 170
drag, startPoint x: 560, startPoint y: 368, endPoint x: 804, endPoint y: 342, distance: 245.2
click at [804, 343] on textarea "Not ordered yet - LR Need a quote from LCL" at bounding box center [664, 373] width 318 height 170
paste textarea "R25-12759,"
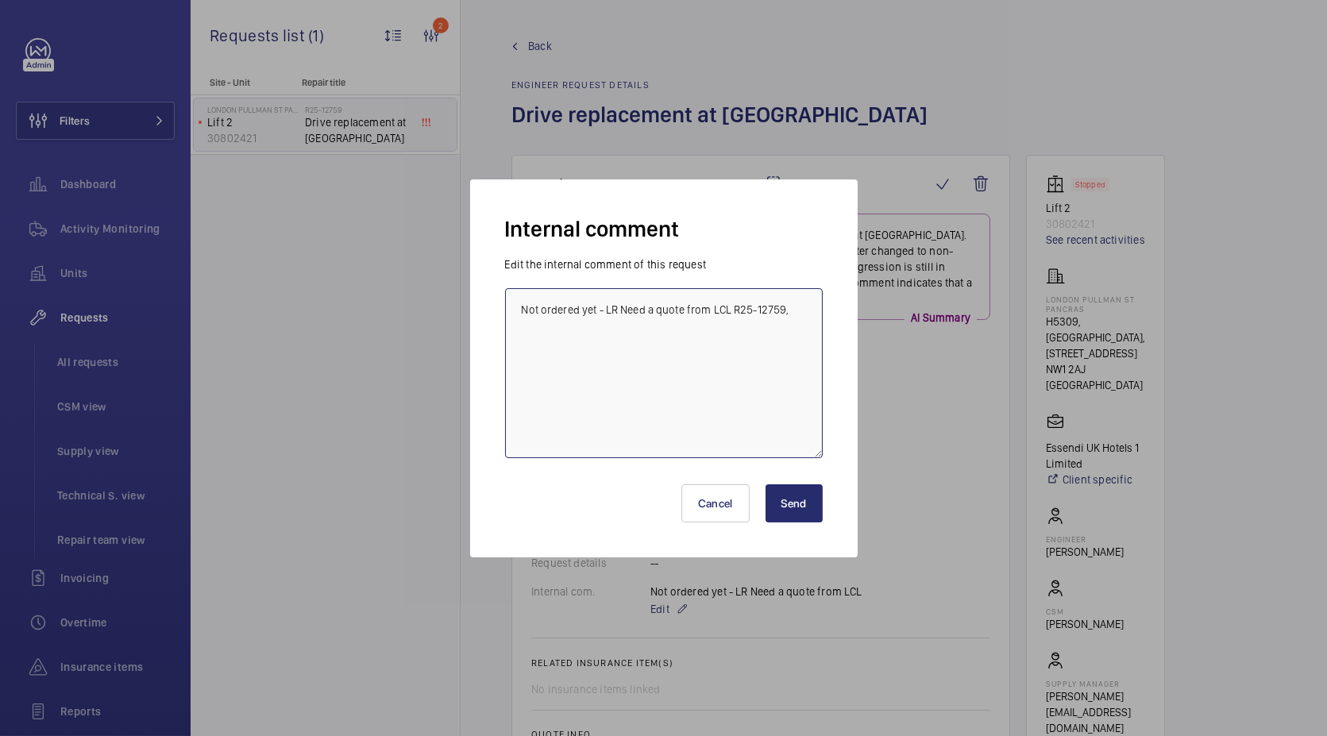
type textarea "Not ordered yet - LR Need a quote from LCL R25-12759,"
click at [695, 187] on div "Internal comment Edit the internal comment of this request Not ordered yet - LR…" at bounding box center [663, 368] width 387 height 378
click at [708, 498] on button "Cancel" at bounding box center [715, 503] width 68 height 38
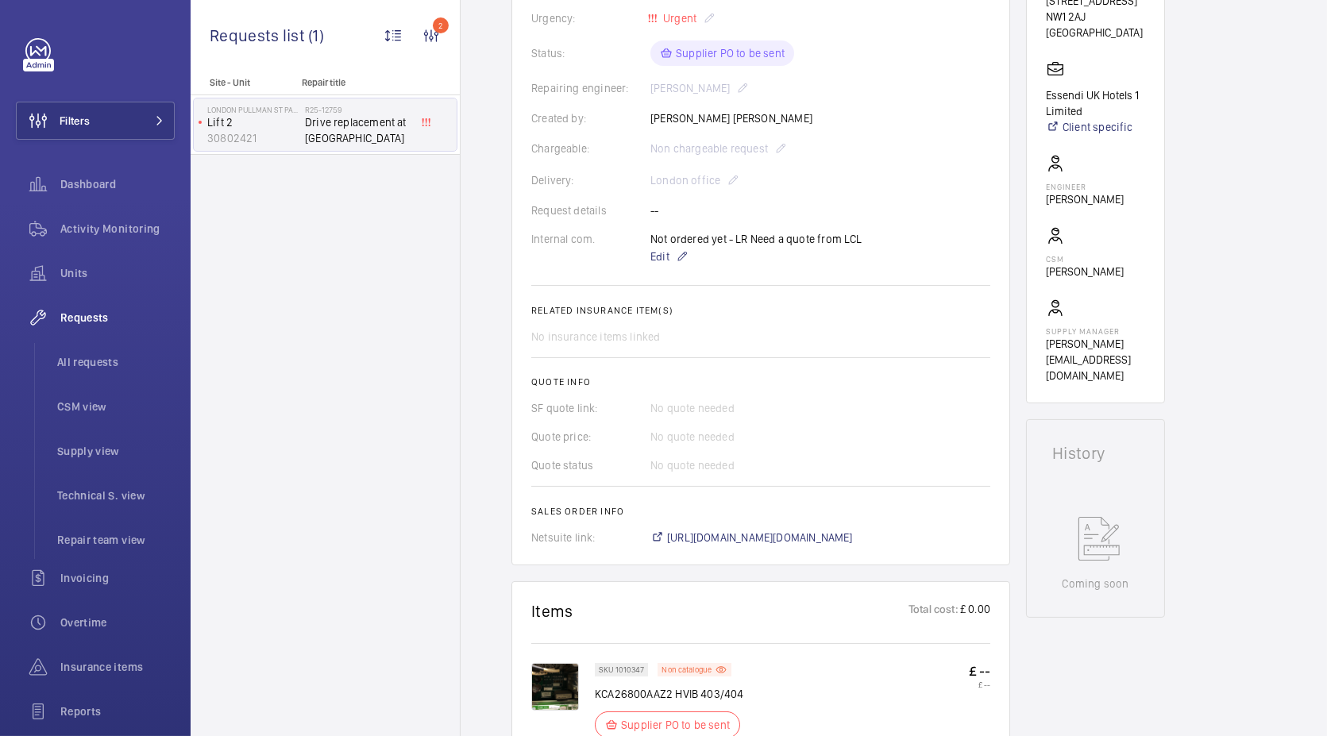
scroll to position [441, 0]
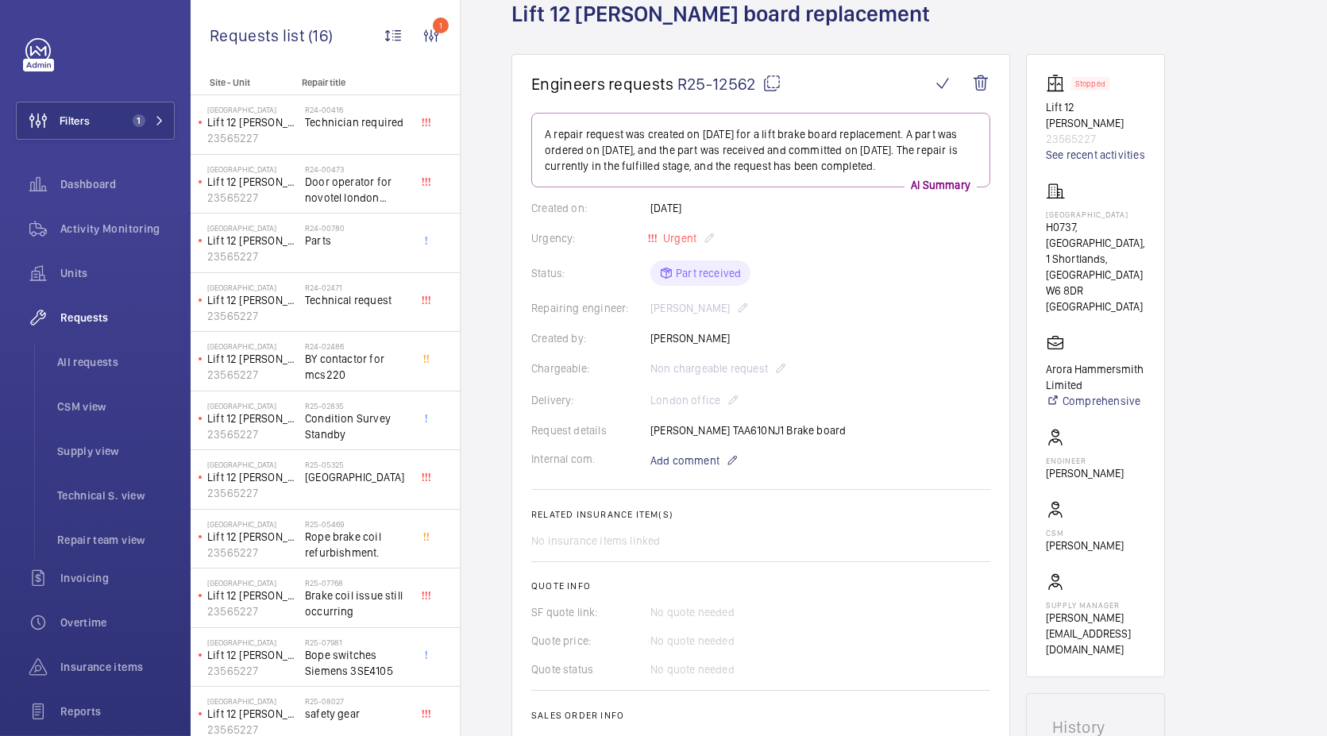
scroll to position [88, 0]
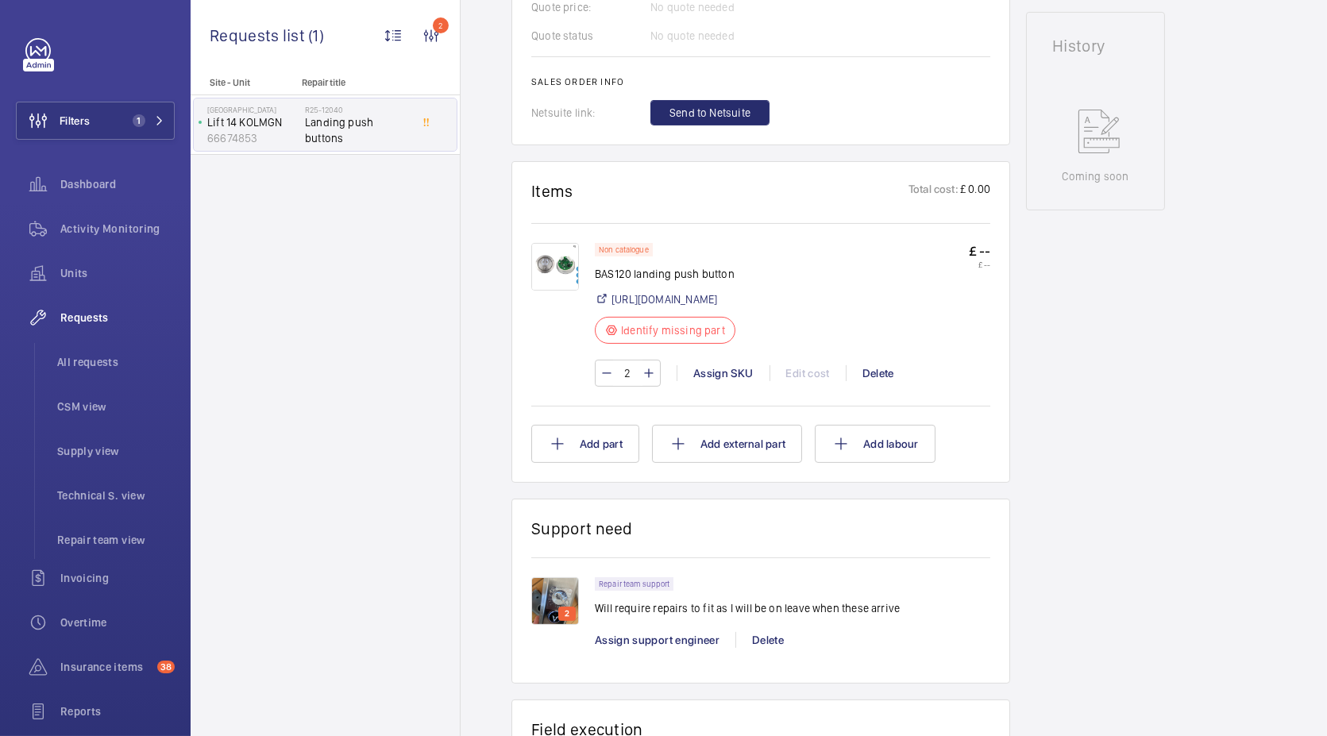
scroll to position [794, 0]
